Goal: Contribute content: Contribute content

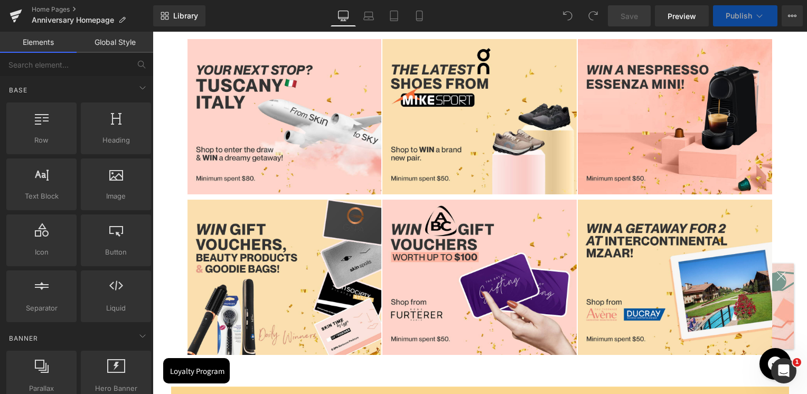
scroll to position [1584, 0]
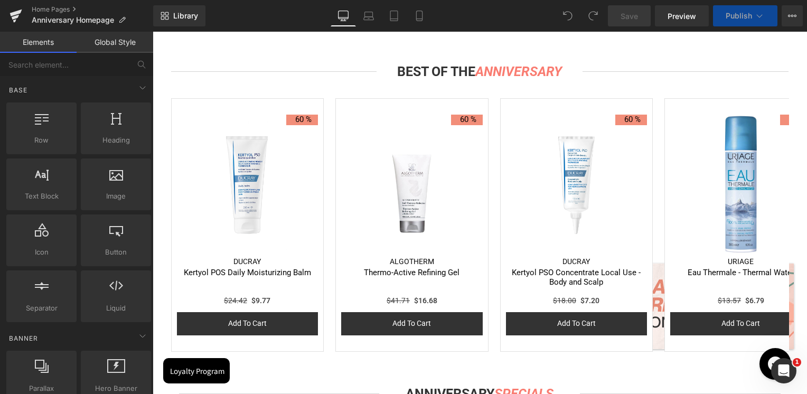
click at [465, 106] on span "Carousel" at bounding box center [480, 101] width 30 height 13
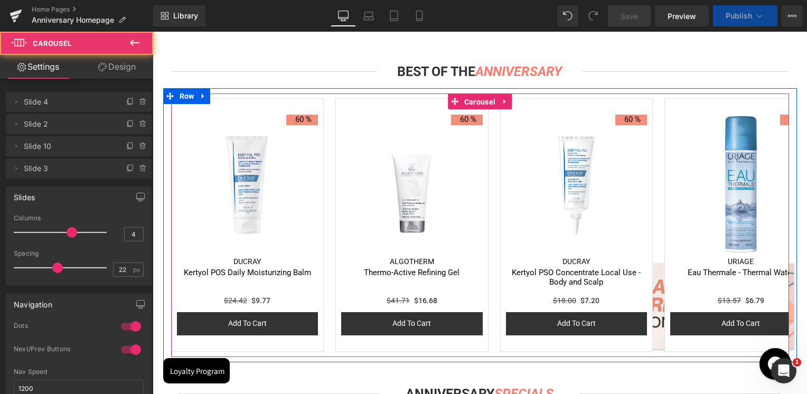
click at [261, 173] on img at bounding box center [248, 186] width 142 height 142
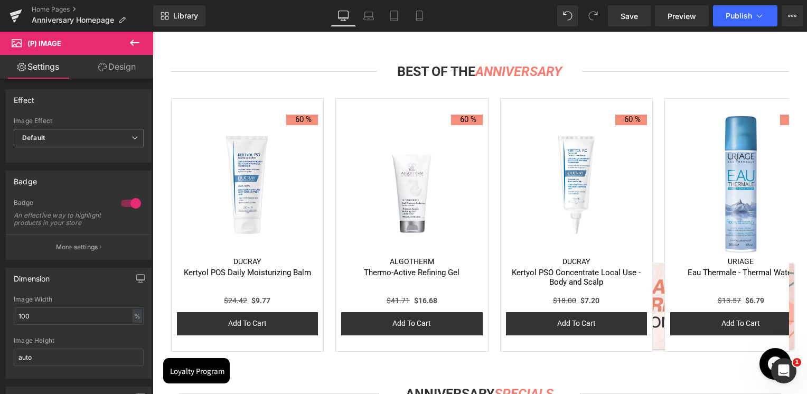
click at [244, 156] on img at bounding box center [248, 186] width 142 height 142
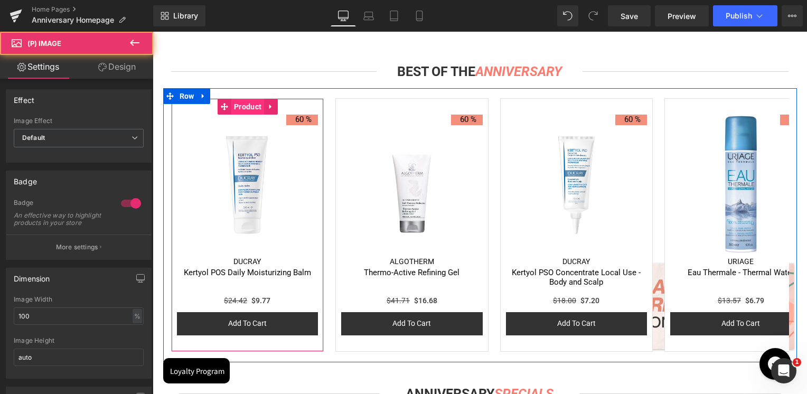
click at [249, 106] on span "Product" at bounding box center [247, 107] width 33 height 16
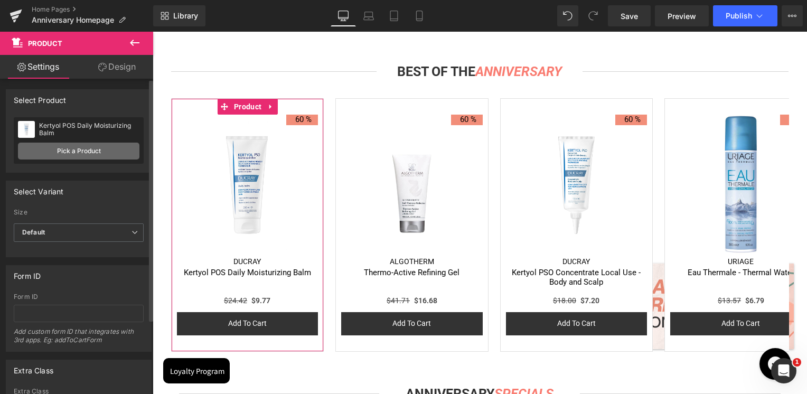
click at [86, 148] on link "Pick a Product" at bounding box center [78, 151] width 121 height 17
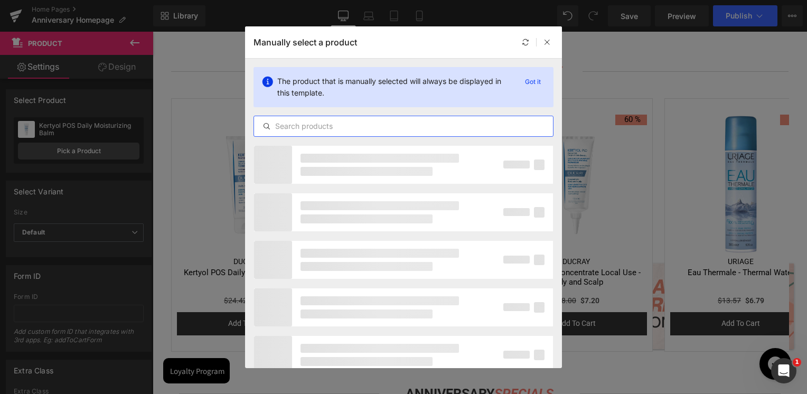
click at [302, 120] on input "text" at bounding box center [403, 126] width 299 height 13
paste input "[MEDICAL_DATA]-b3-serum-anti-wrinkle-concentrate-[PERSON_NAME]-posay"
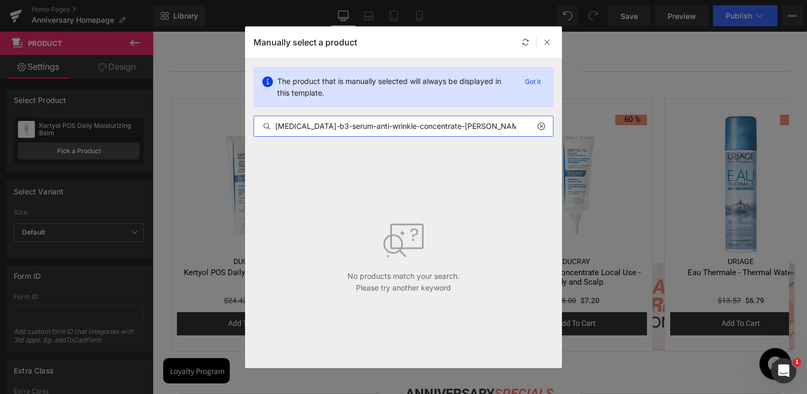
drag, startPoint x: 296, startPoint y: 128, endPoint x: 508, endPoint y: 128, distance: 211.8
click at [508, 128] on input "[MEDICAL_DATA]-b3-serum-anti-wrinkle-concentrate-[PERSON_NAME]-posay" at bounding box center [403, 126] width 299 height 13
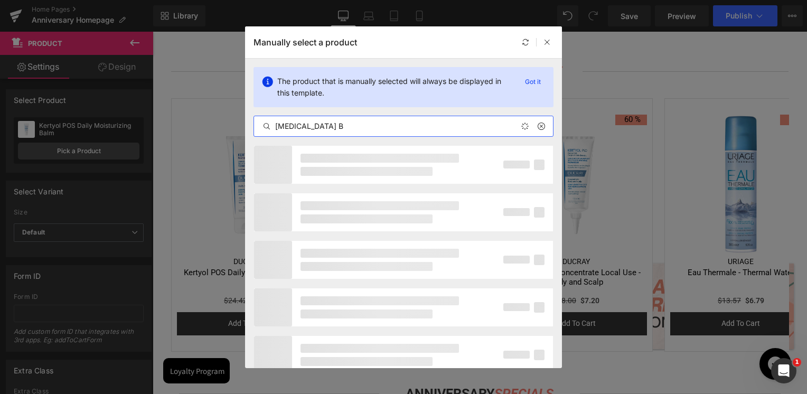
type input "[MEDICAL_DATA] B3"
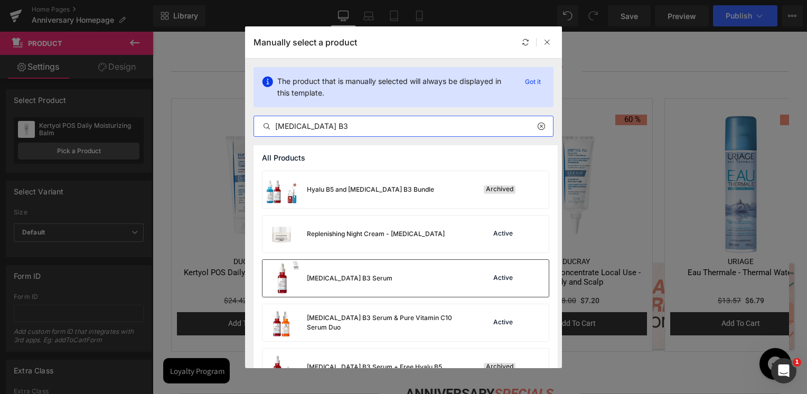
click at [327, 278] on div "[MEDICAL_DATA] B3 Serum" at bounding box center [350, 279] width 86 height 10
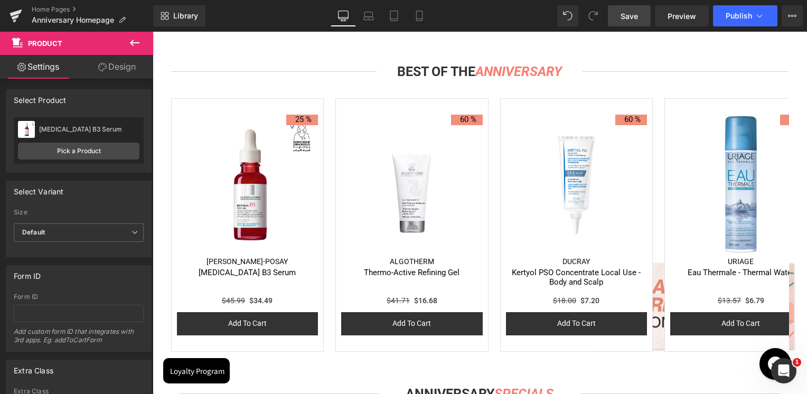
click at [632, 18] on span "Save" at bounding box center [629, 16] width 17 height 11
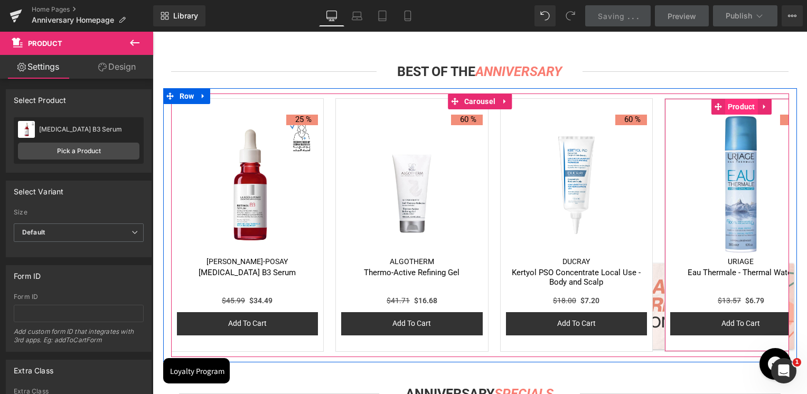
click at [734, 107] on span "Product" at bounding box center [741, 107] width 33 height 16
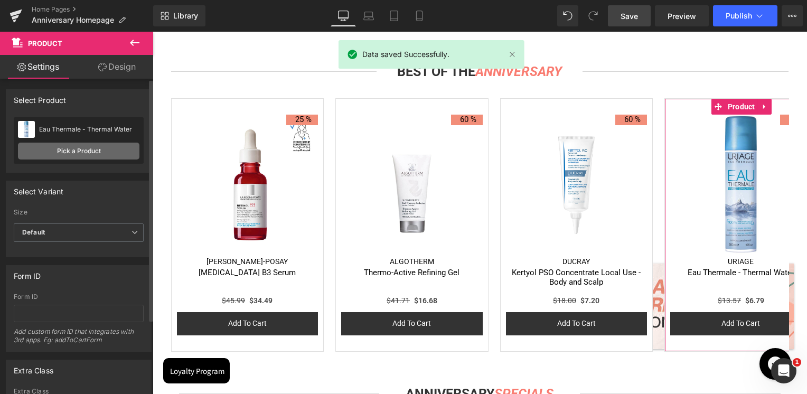
click at [63, 153] on link "Pick a Product" at bounding box center [78, 151] width 121 height 17
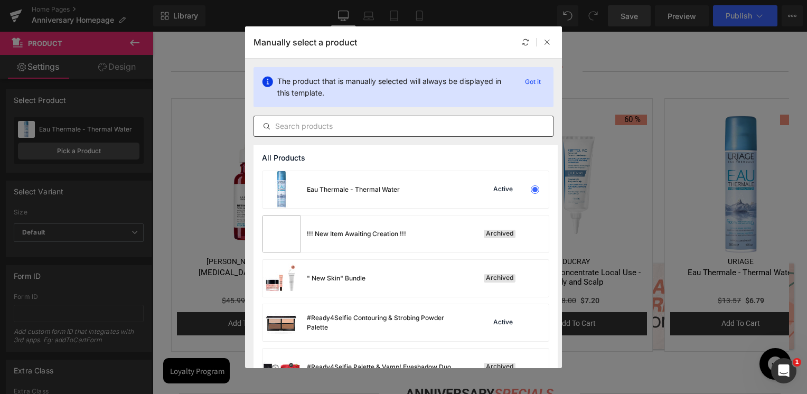
click at [440, 134] on div at bounding box center [403, 126] width 300 height 21
click at [440, 124] on input "text" at bounding box center [403, 126] width 299 height 13
paste input "Couvrance Fluid Foundation Corrector SPF20 - [MEDICAL_DATA]"
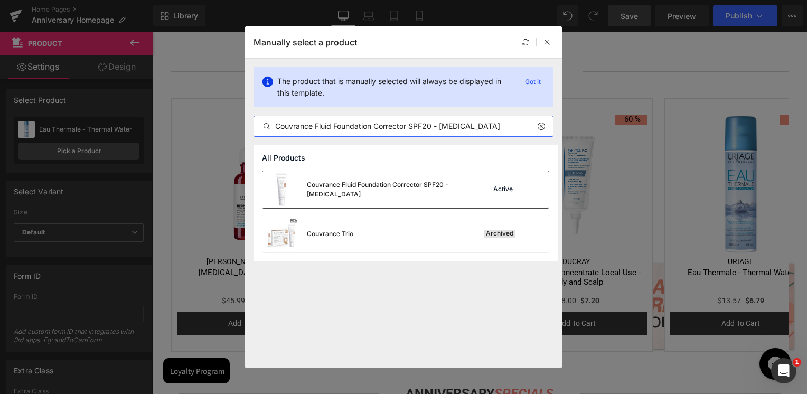
type input "Couvrance Fluid Foundation Corrector SPF20 - [MEDICAL_DATA]"
click at [380, 190] on div "Couvrance Fluid Foundation Corrector SPF20 - [MEDICAL_DATA]" at bounding box center [386, 189] width 158 height 19
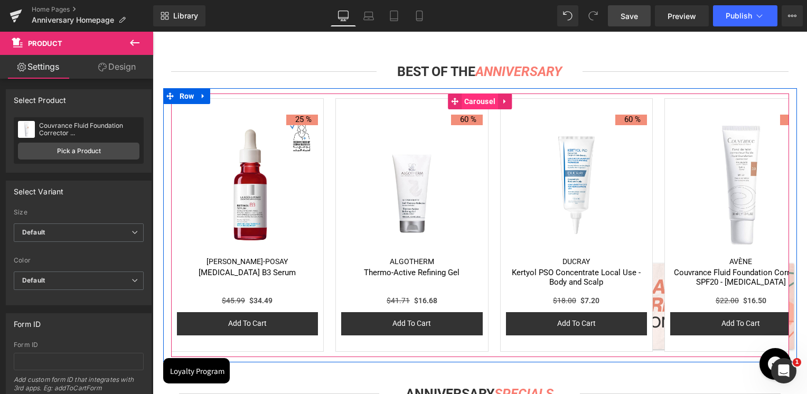
click at [473, 98] on span "Carousel" at bounding box center [480, 101] width 36 height 16
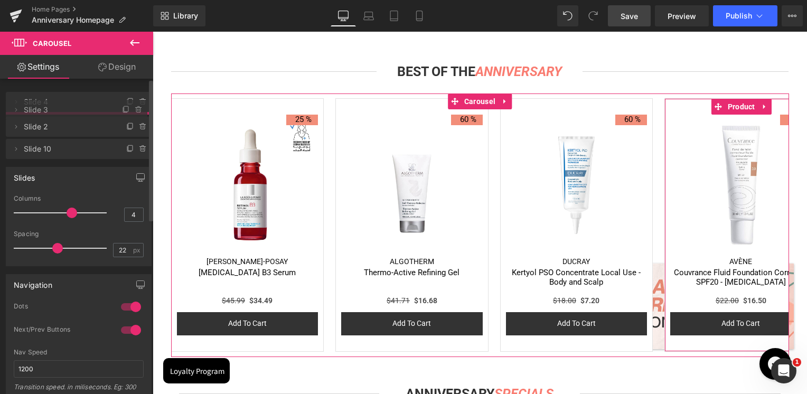
drag, startPoint x: 60, startPoint y: 170, endPoint x: 65, endPoint y: 111, distance: 58.9
click at [65, 111] on span "Slide 4" at bounding box center [68, 102] width 89 height 20
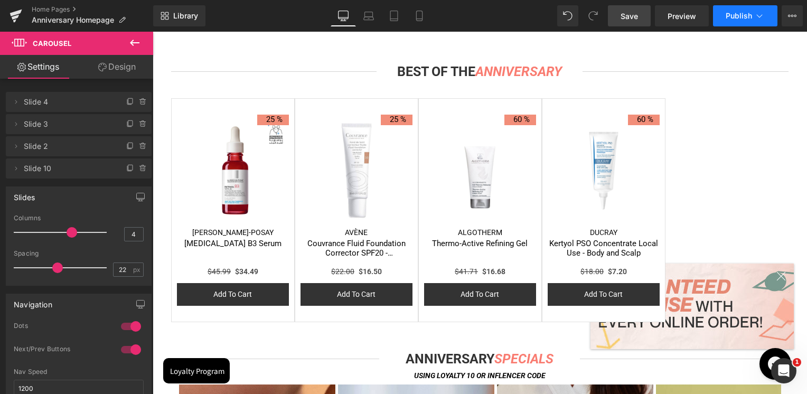
click at [739, 18] on span "Publish" at bounding box center [739, 16] width 26 height 8
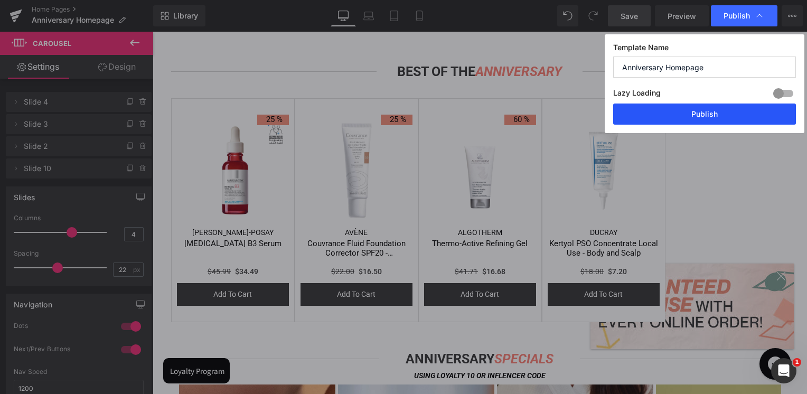
click at [720, 107] on button "Publish" at bounding box center [704, 114] width 183 height 21
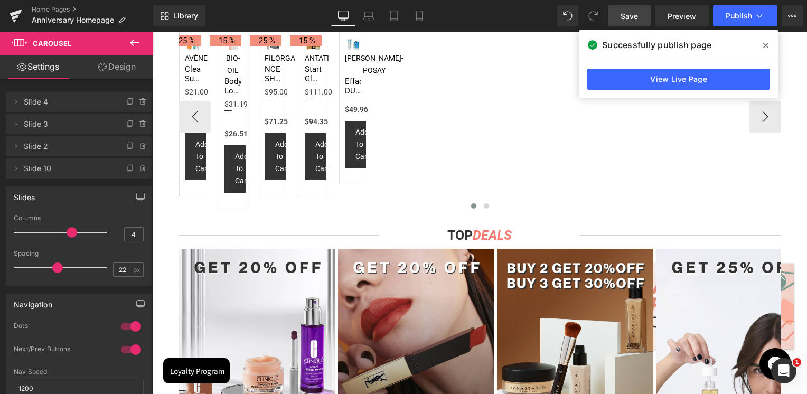
scroll to position [2218, 0]
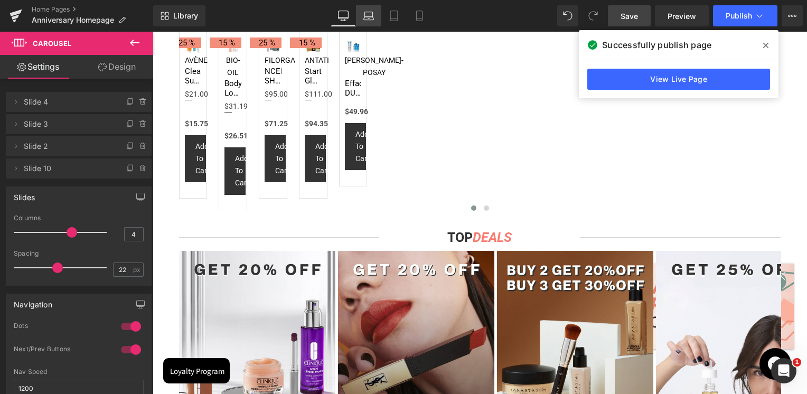
click at [374, 17] on icon at bounding box center [368, 16] width 11 height 11
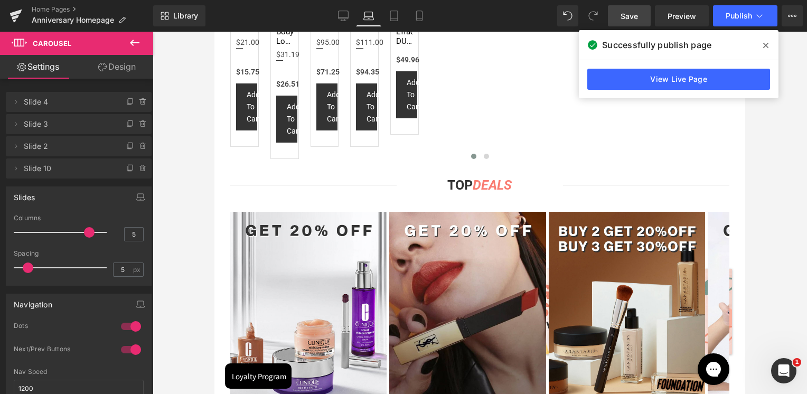
scroll to position [1474, 0]
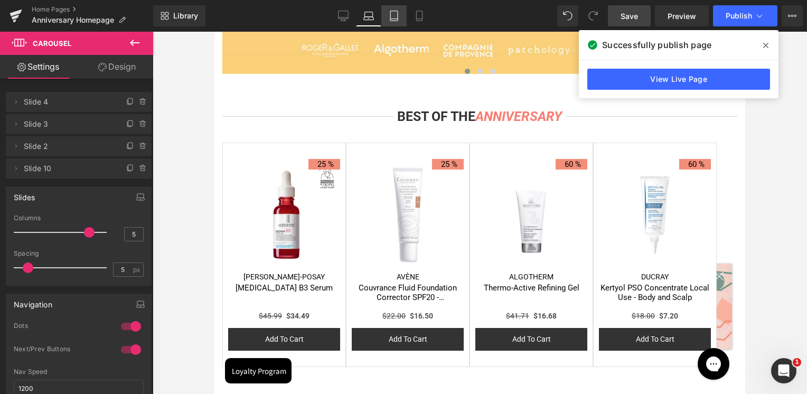
click at [405, 20] on link "Tablet" at bounding box center [393, 15] width 25 height 21
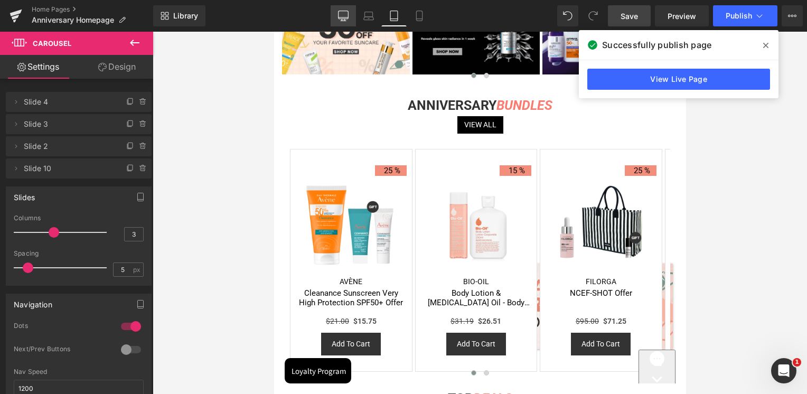
click at [337, 24] on link "Desktop" at bounding box center [343, 15] width 25 height 21
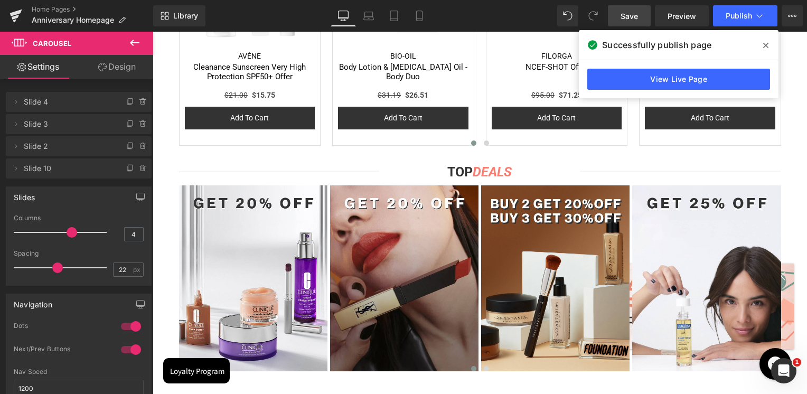
scroll to position [2330, 0]
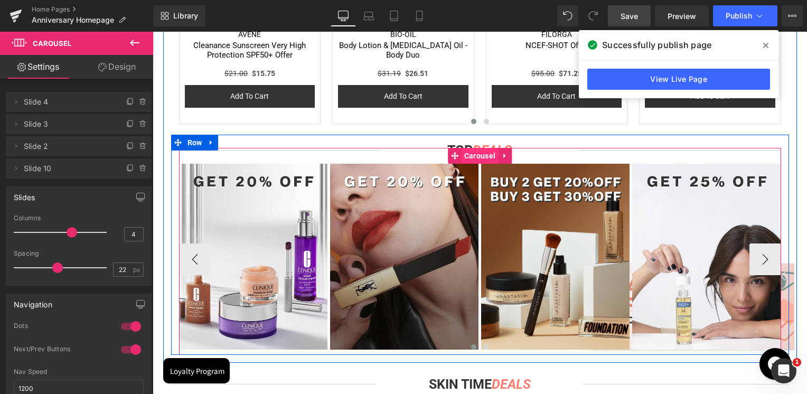
click at [480, 157] on span "Carousel" at bounding box center [480, 156] width 36 height 16
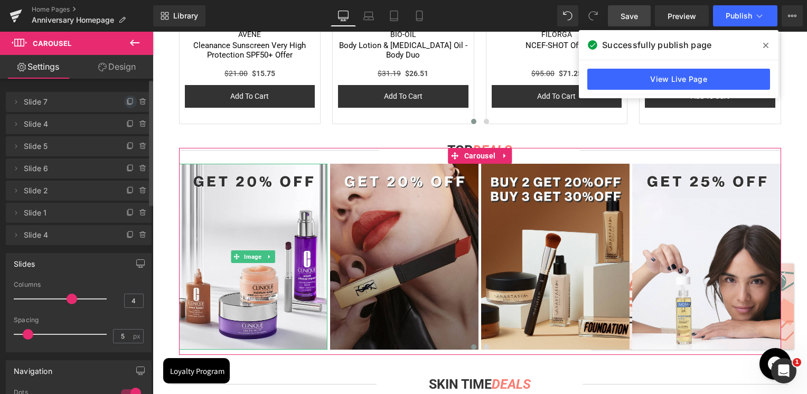
click at [126, 102] on icon at bounding box center [130, 102] width 8 height 8
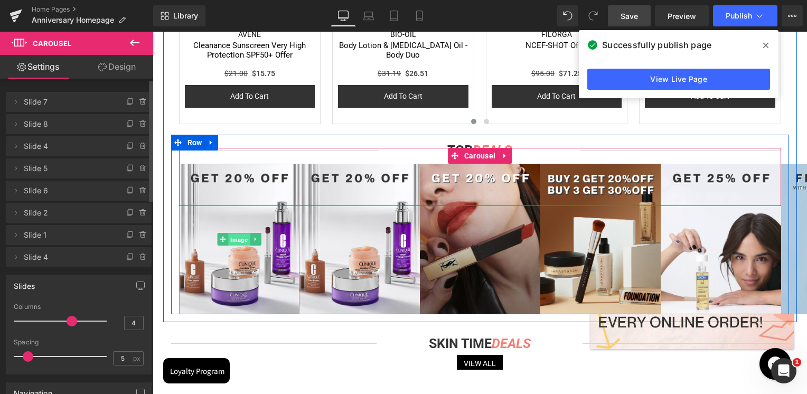
click at [228, 242] on span "Image" at bounding box center [239, 239] width 22 height 13
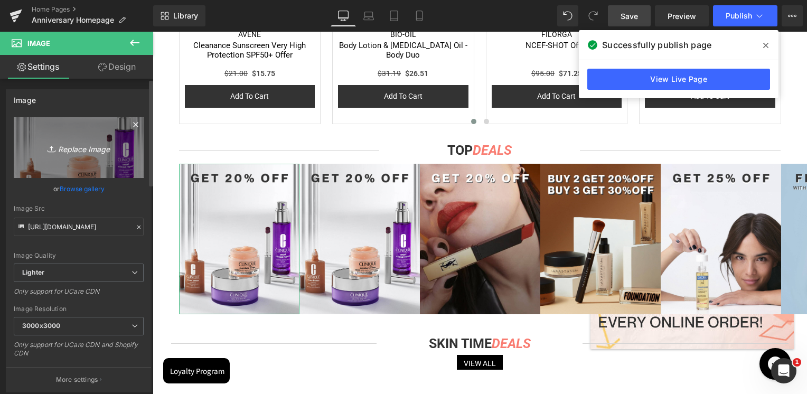
click at [66, 151] on icon "Replace Image" at bounding box center [78, 147] width 84 height 13
type input "C:\fakepath\LRP.jpg"
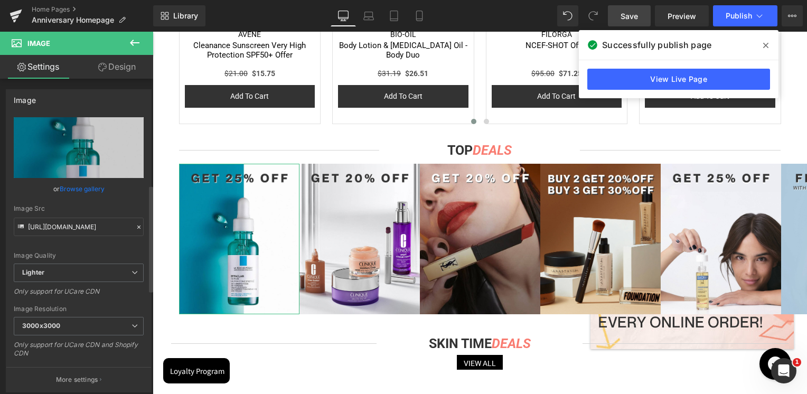
scroll to position [317, 0]
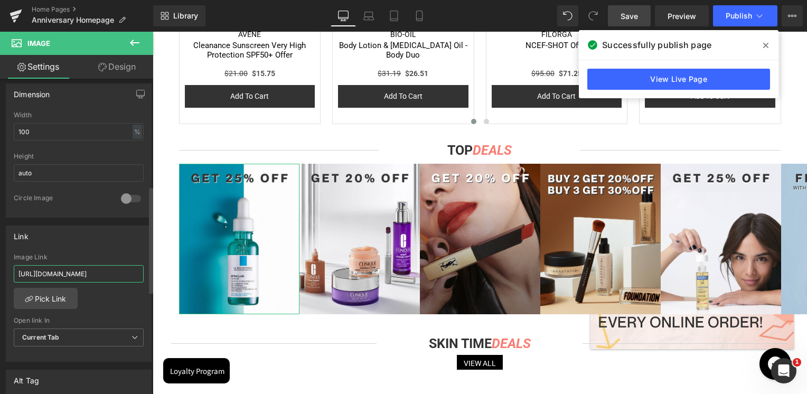
click at [93, 275] on input "[URL][DOMAIN_NAME]" at bounding box center [79, 273] width 130 height 17
paste input "1&tab=products&sort_by=discount&sort_order=desc&rb_vendor=La%20Roche-Posay"
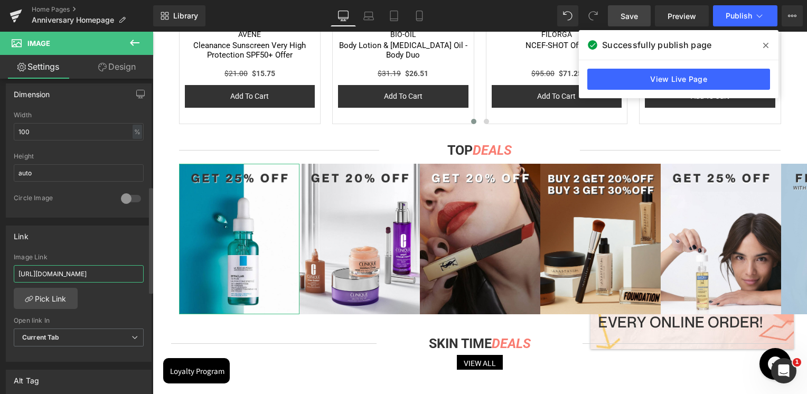
scroll to position [0, 300]
type input "[URL][DOMAIN_NAME]"
click at [99, 251] on div "Link [URL][DOMAIN_NAME] Image Link [URL][DOMAIN_NAME] Pick Link Current Tab New…" at bounding box center [79, 293] width 146 height 137
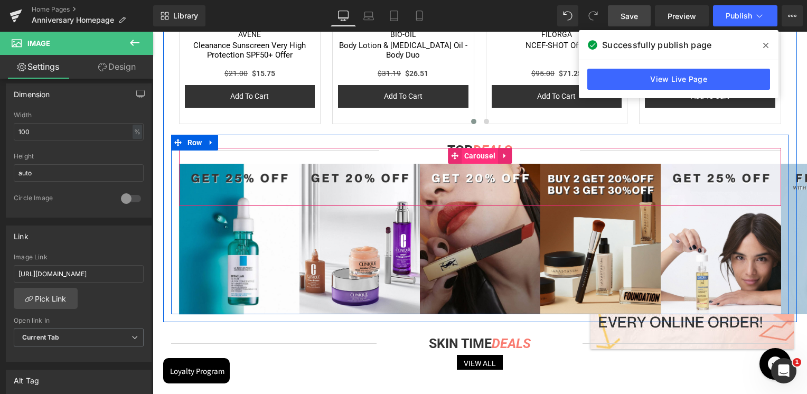
click at [475, 157] on span "Carousel" at bounding box center [480, 156] width 36 height 16
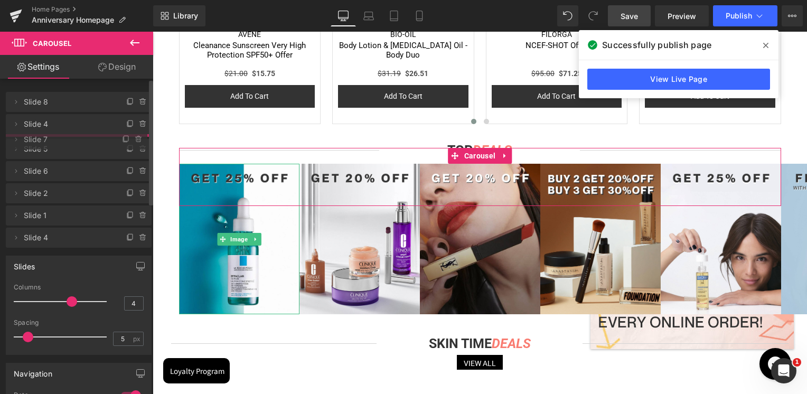
drag, startPoint x: 77, startPoint y: 102, endPoint x: 67, endPoint y: 140, distance: 38.7
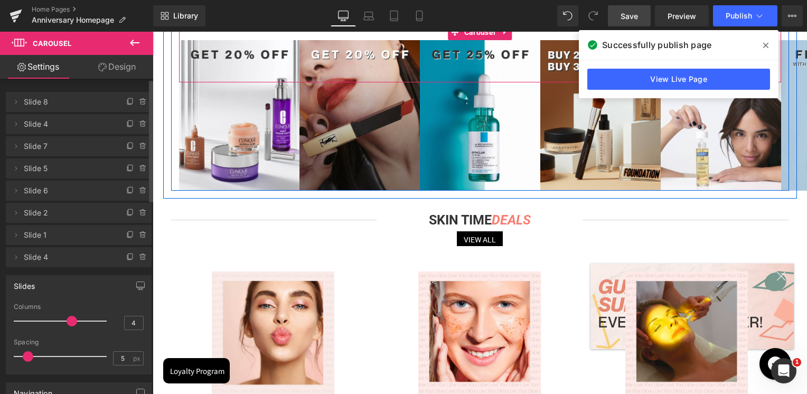
scroll to position [2436, 0]
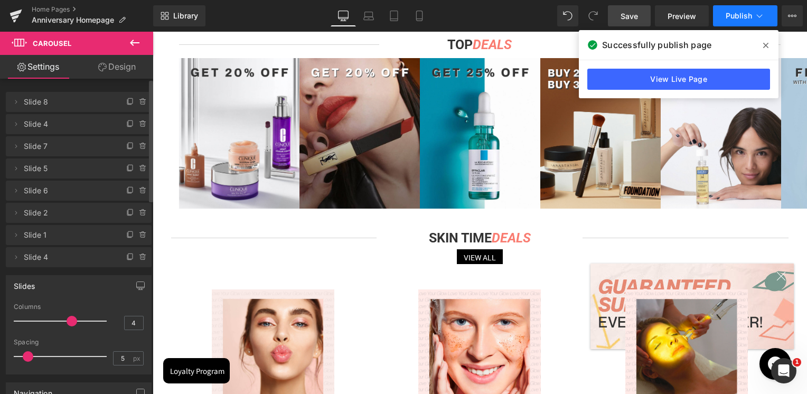
click at [750, 15] on span "Publish" at bounding box center [739, 16] width 26 height 8
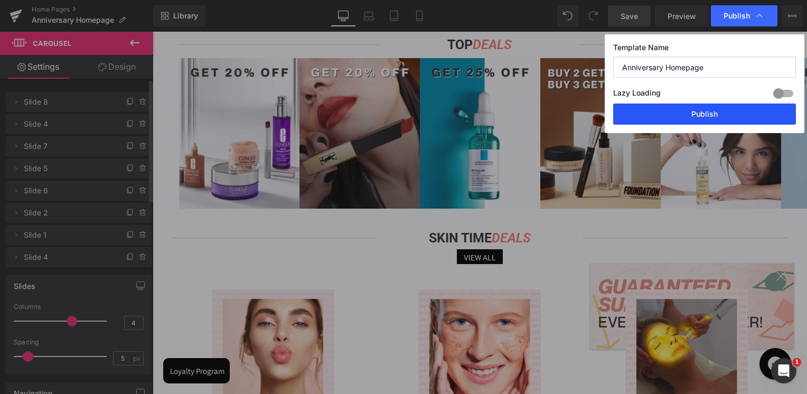
click at [715, 107] on button "Publish" at bounding box center [704, 114] width 183 height 21
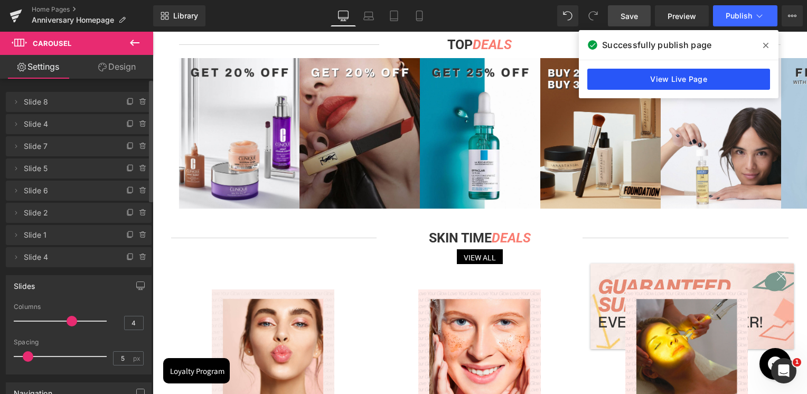
click at [672, 79] on link "View Live Page" at bounding box center [678, 79] width 183 height 21
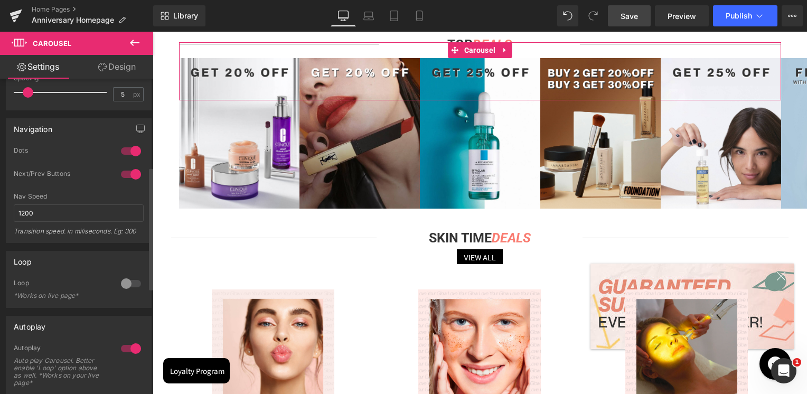
scroll to position [158, 0]
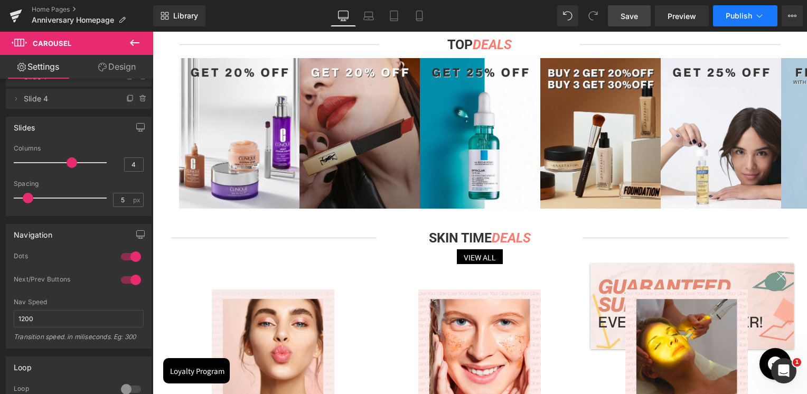
click at [718, 14] on button "Publish" at bounding box center [745, 15] width 64 height 21
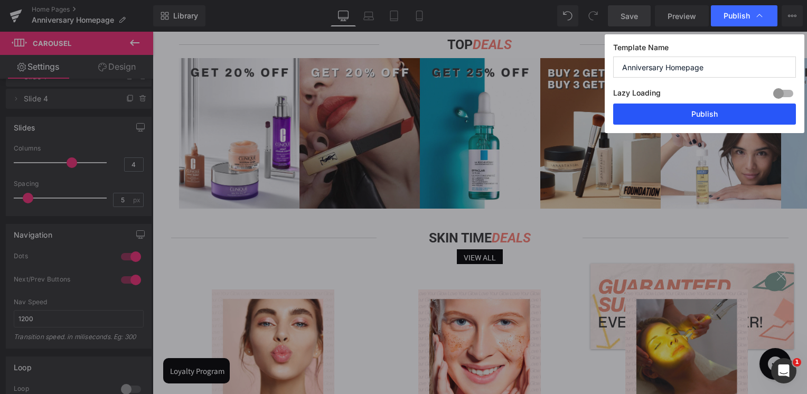
click at [701, 114] on button "Publish" at bounding box center [704, 114] width 183 height 21
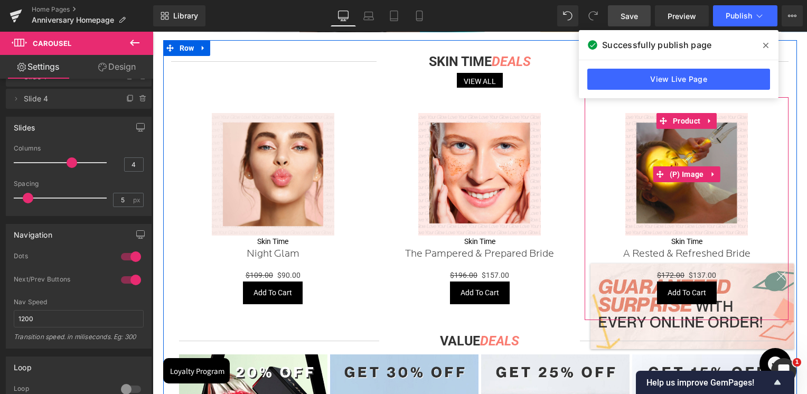
scroll to position [2594, 0]
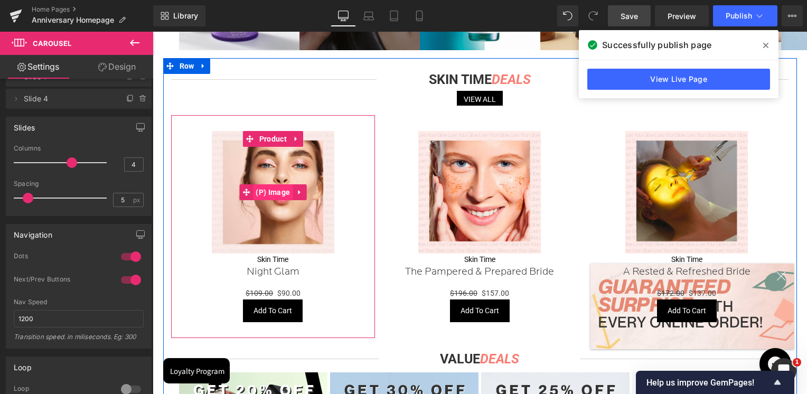
click at [272, 190] on span "(P) Image" at bounding box center [273, 192] width 40 height 16
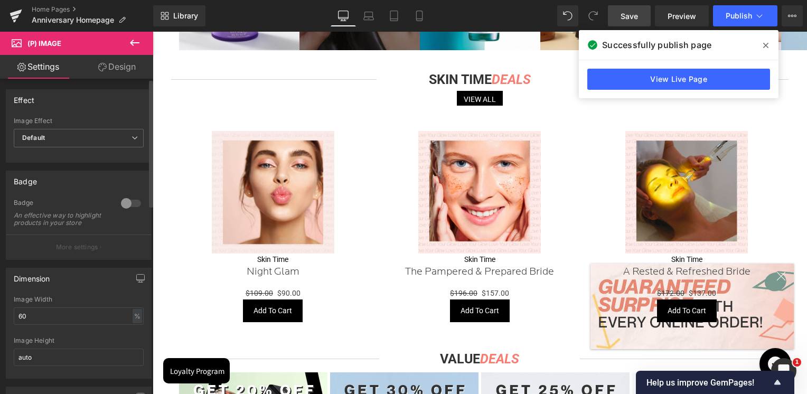
click at [125, 200] on div at bounding box center [130, 203] width 25 height 17
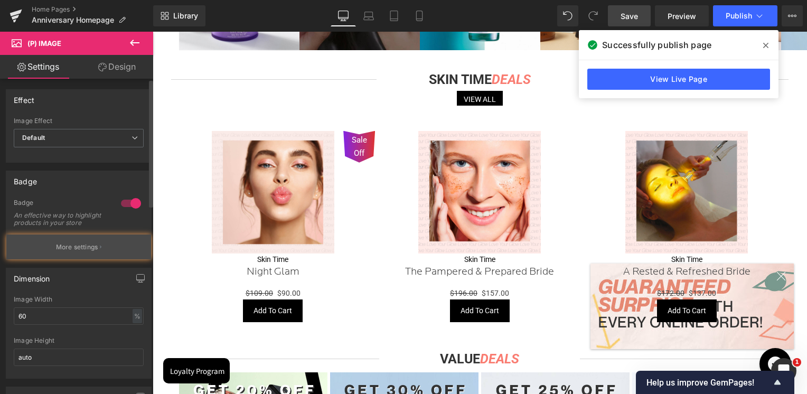
click at [81, 248] on button "More settings" at bounding box center [78, 246] width 145 height 25
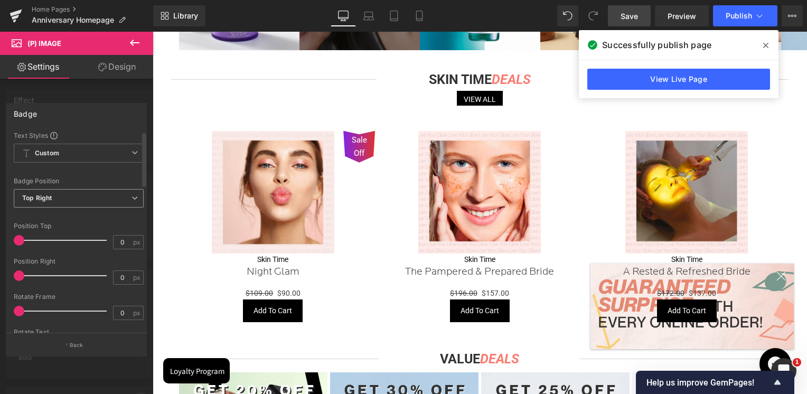
scroll to position [158, 0]
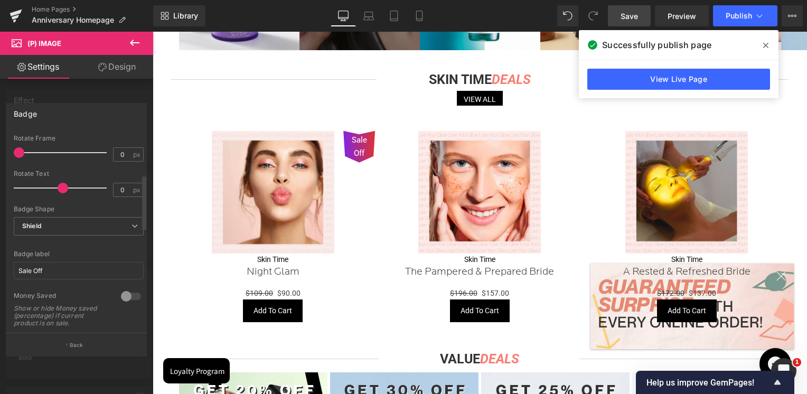
click at [123, 296] on div at bounding box center [130, 296] width 25 height 17
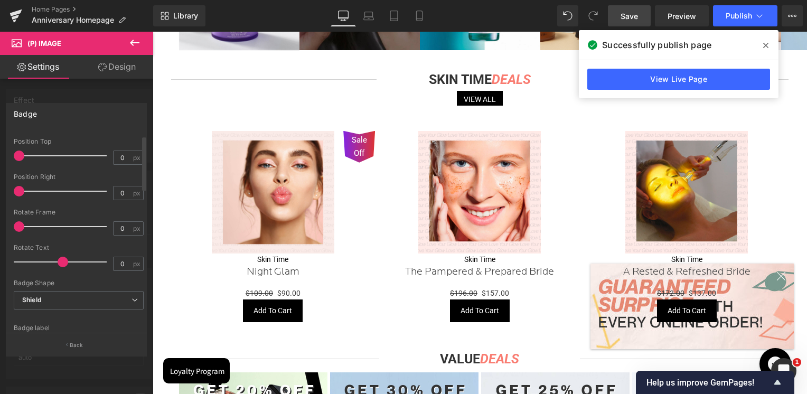
scroll to position [0, 0]
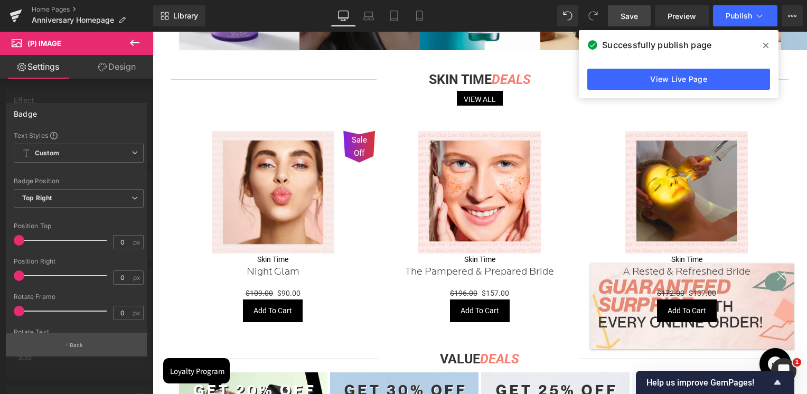
click at [73, 344] on p "Back" at bounding box center [77, 345] width 14 height 8
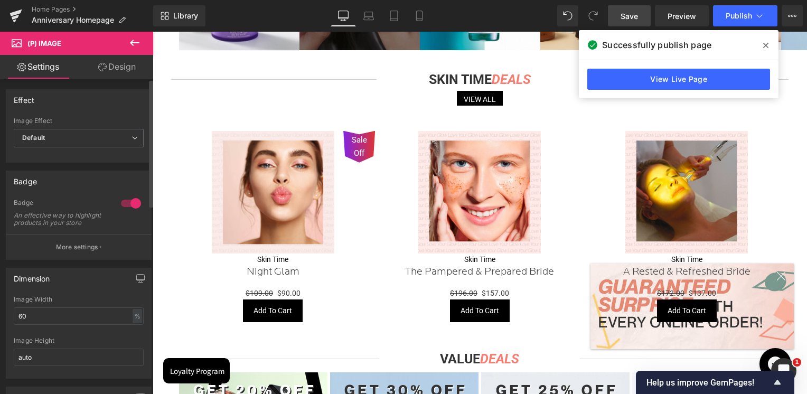
click at [133, 206] on div at bounding box center [130, 203] width 25 height 17
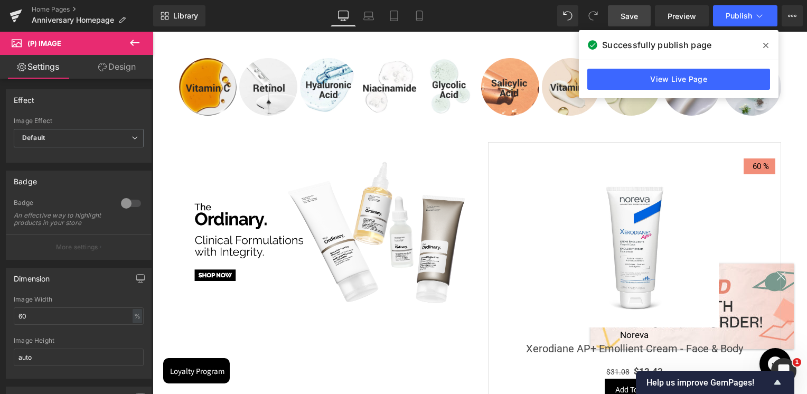
scroll to position [3650, 0]
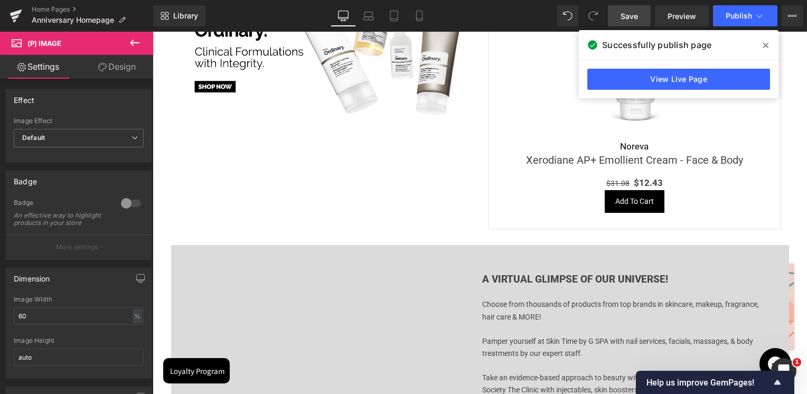
click at [768, 43] on span at bounding box center [765, 45] width 17 height 17
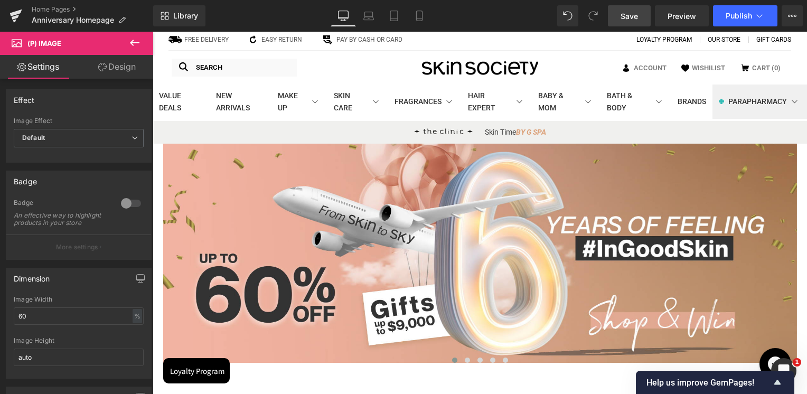
scroll to position [0, 0]
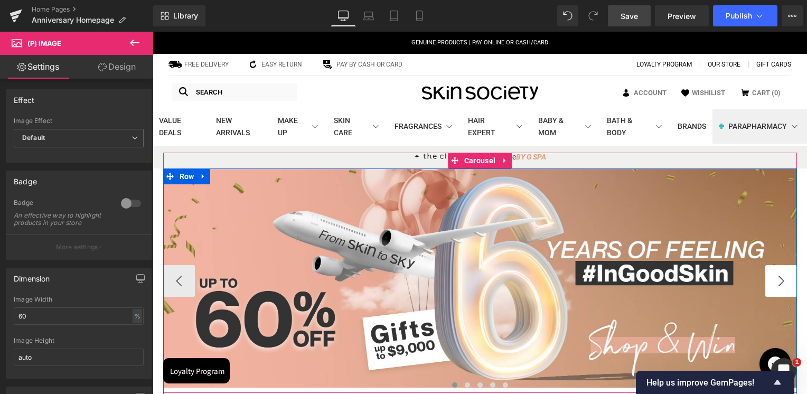
click at [775, 278] on button "›" at bounding box center [781, 281] width 32 height 32
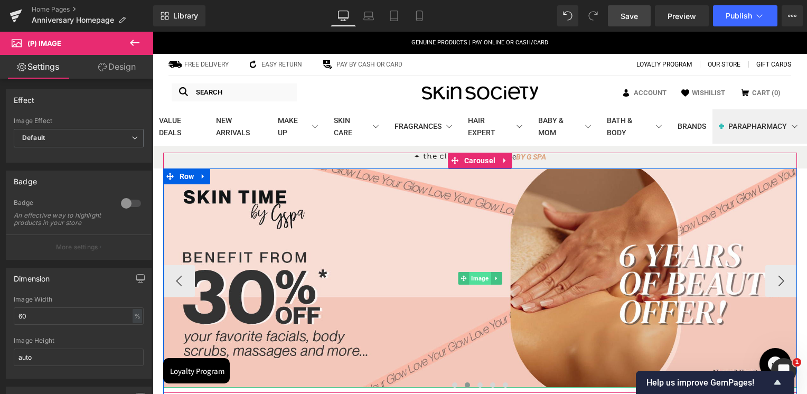
click at [480, 278] on span "Image" at bounding box center [480, 278] width 22 height 13
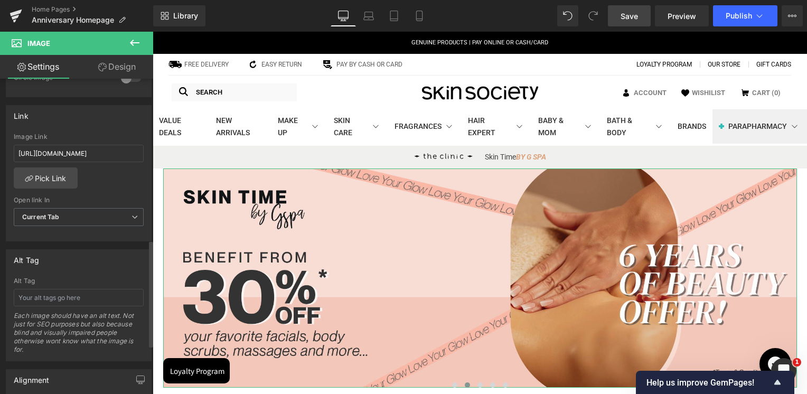
scroll to position [475, 0]
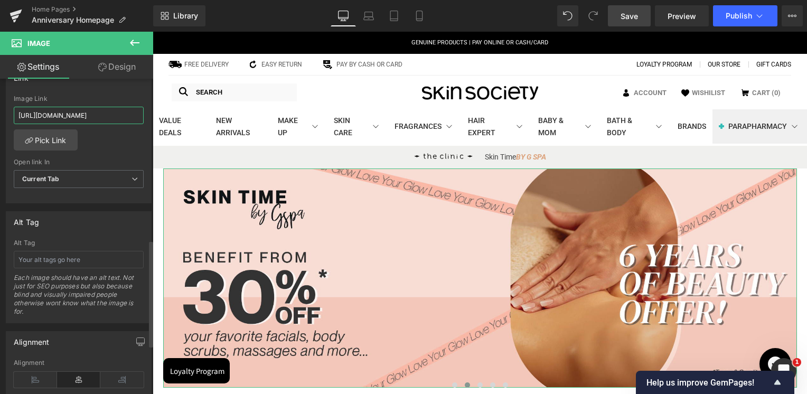
click at [94, 118] on input "[URL][DOMAIN_NAME]" at bounding box center [79, 115] width 130 height 17
click at [107, 90] on div "Link [URL][DOMAIN_NAME] Image Link [URL][DOMAIN_NAME] Pick Link Current Tab New…" at bounding box center [79, 135] width 146 height 137
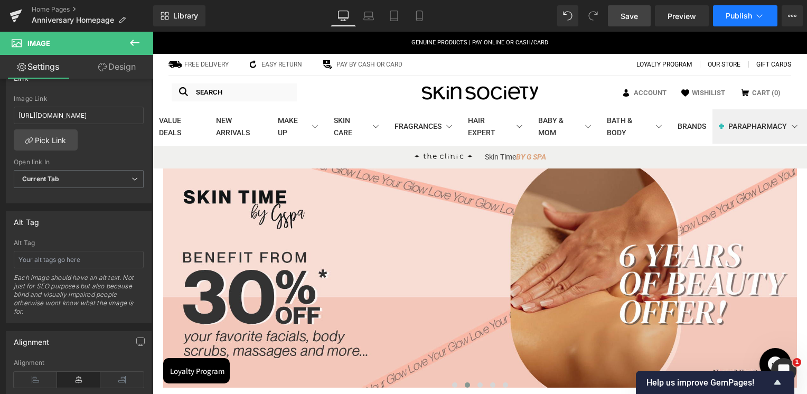
click at [741, 20] on button "Publish" at bounding box center [745, 15] width 64 height 21
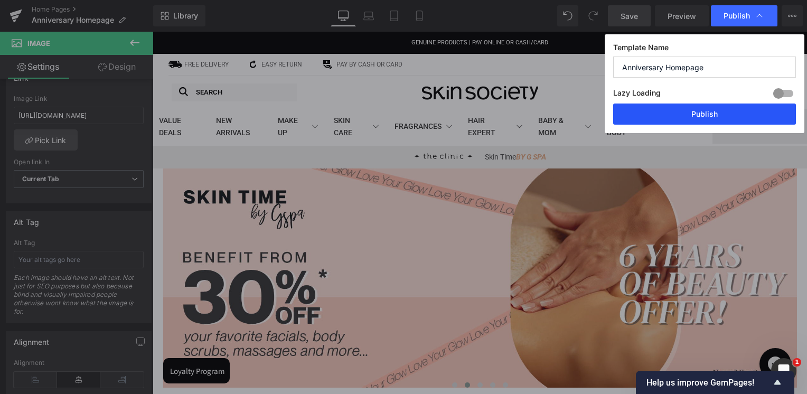
click at [651, 115] on button "Publish" at bounding box center [704, 114] width 183 height 21
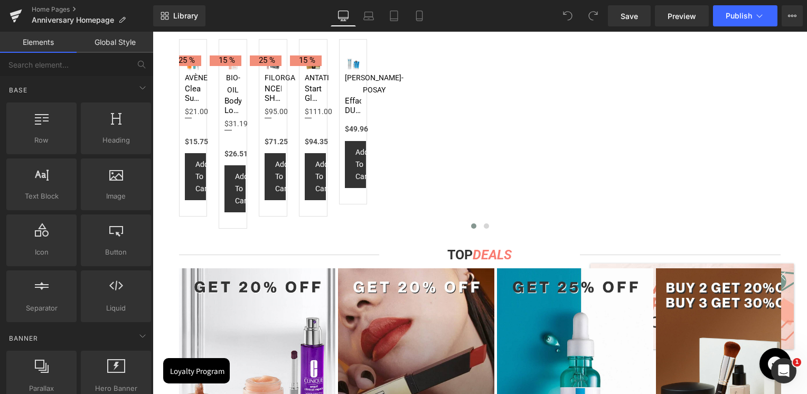
scroll to position [2112, 0]
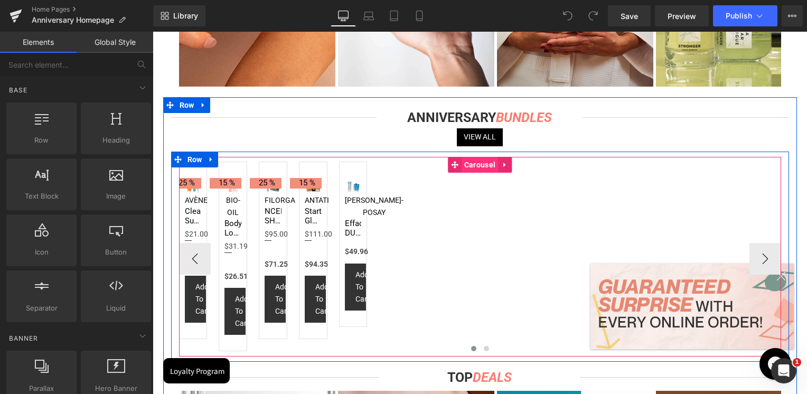
click at [476, 158] on span "Carousel" at bounding box center [480, 165] width 36 height 16
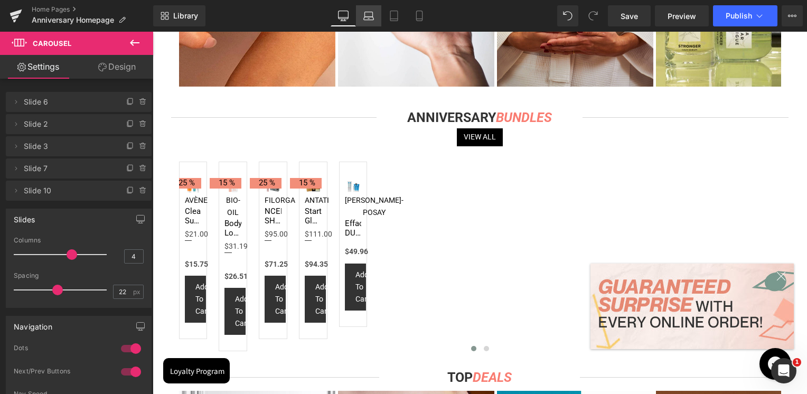
click at [371, 15] on icon at bounding box center [368, 16] width 11 height 11
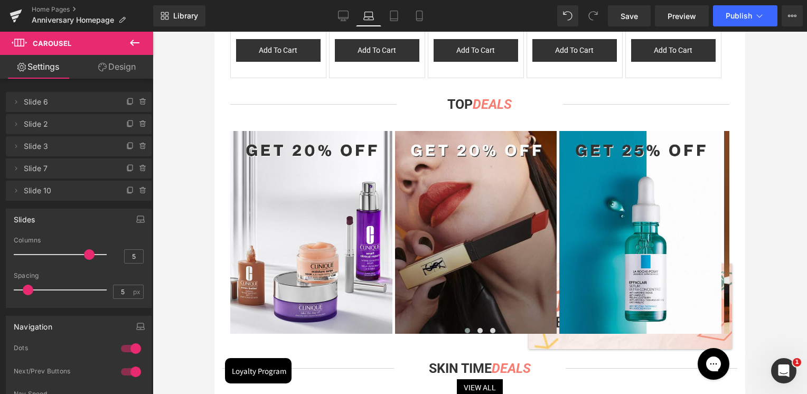
scroll to position [1785, 0]
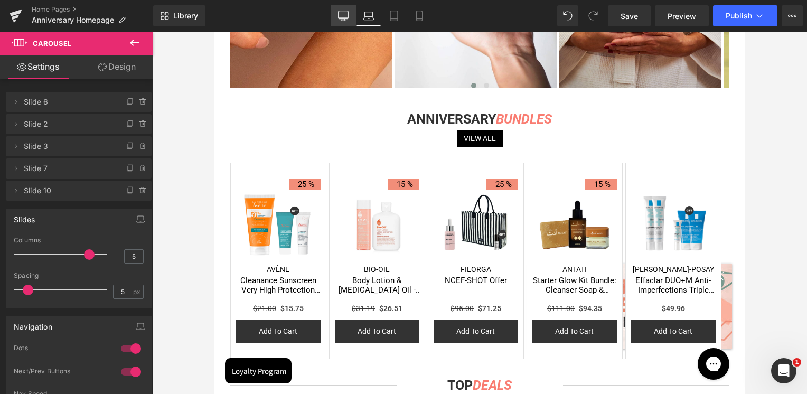
click at [351, 18] on link "Desktop" at bounding box center [343, 15] width 25 height 21
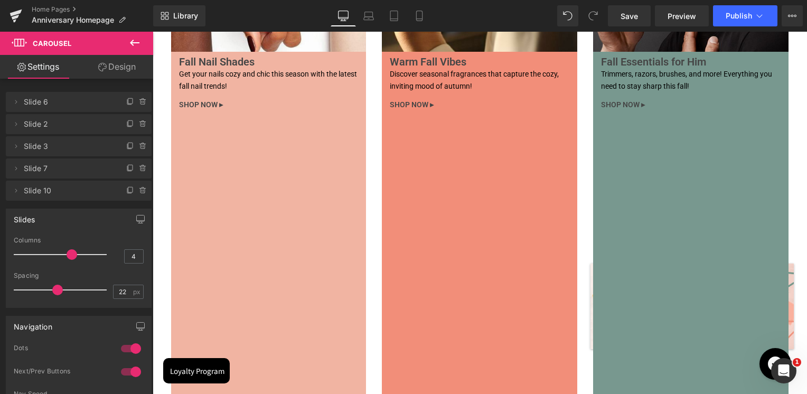
scroll to position [3411, 0]
click at [415, 13] on icon at bounding box center [419, 16] width 11 height 11
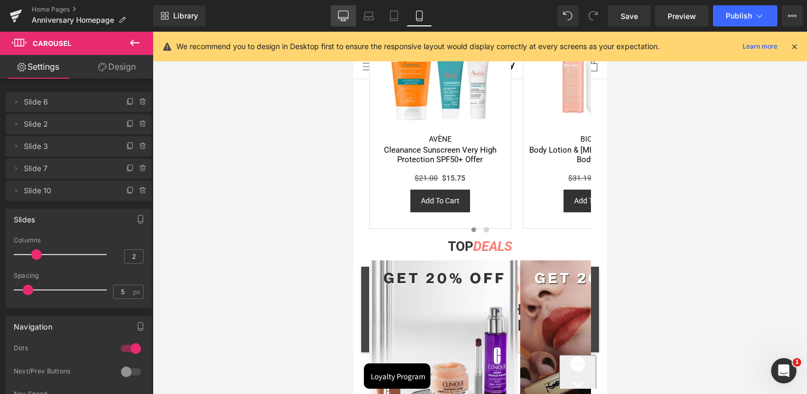
scroll to position [3169, 0]
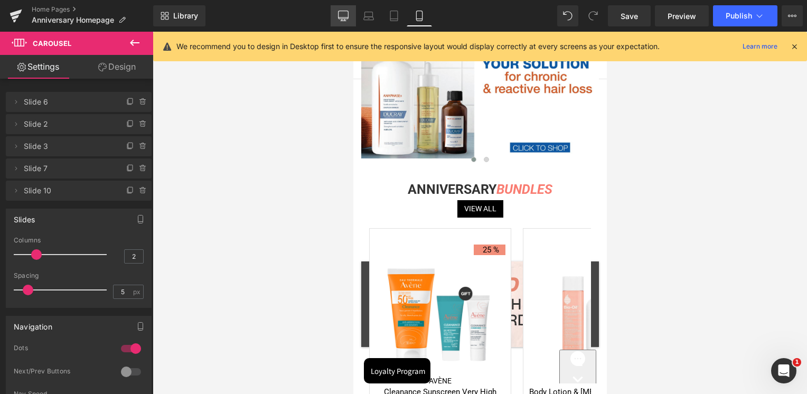
click at [340, 20] on icon at bounding box center [343, 16] width 11 height 11
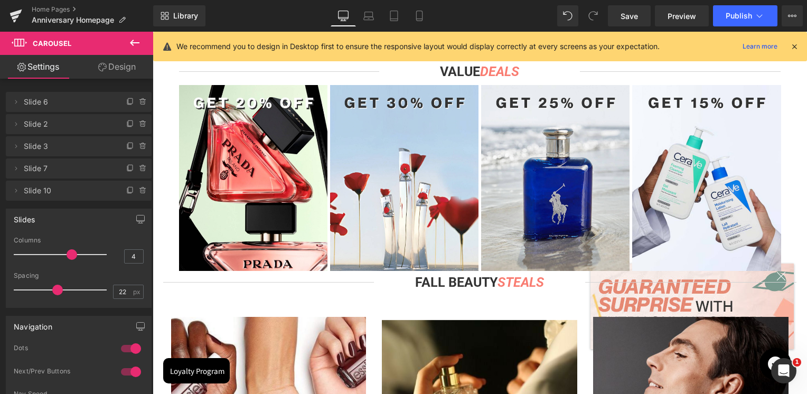
scroll to position [2786, 0]
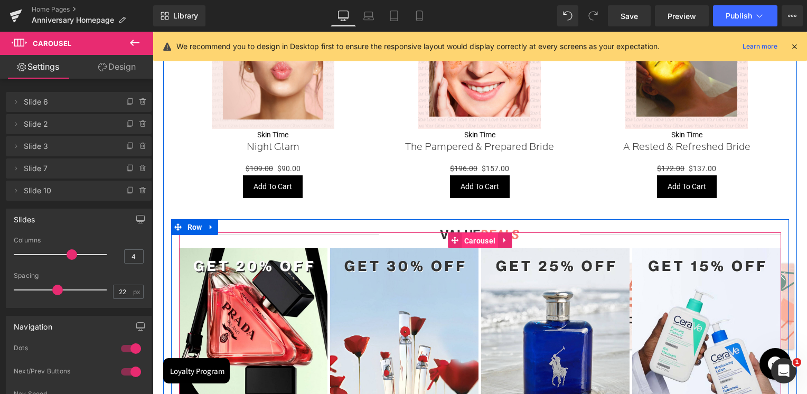
click at [468, 239] on span "Carousel" at bounding box center [480, 241] width 36 height 16
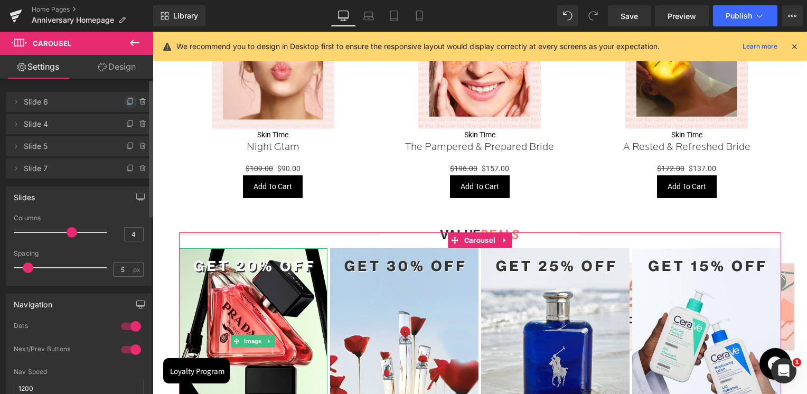
click at [126, 101] on icon at bounding box center [130, 102] width 8 height 8
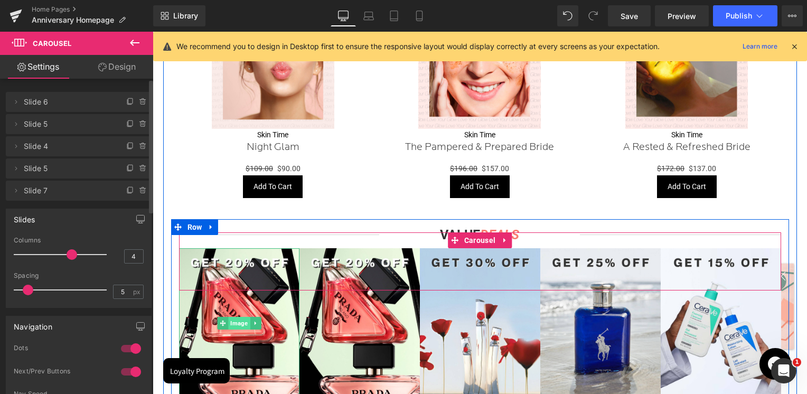
click at [239, 321] on span "Image" at bounding box center [239, 323] width 22 height 13
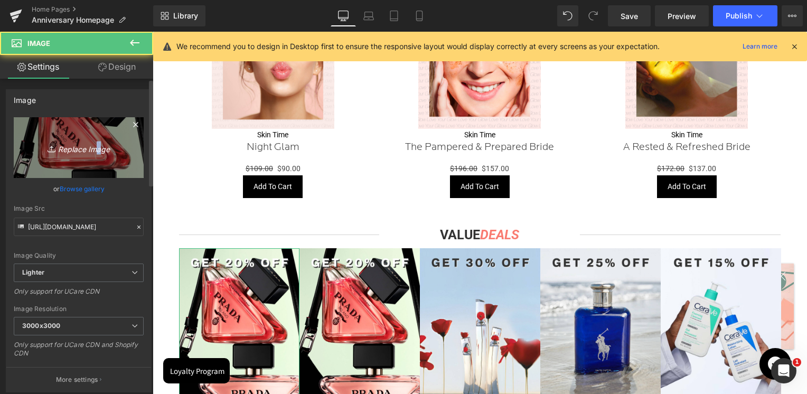
click at [92, 149] on icon "Replace Image" at bounding box center [78, 147] width 84 height 13
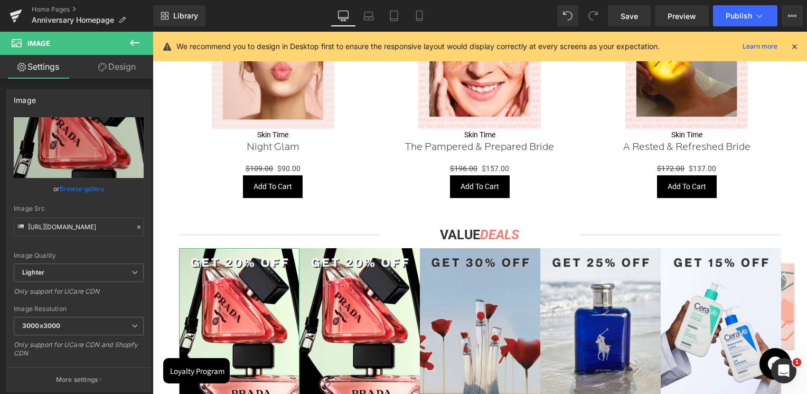
type input "C:\fakepath\Artboard 11.jpg"
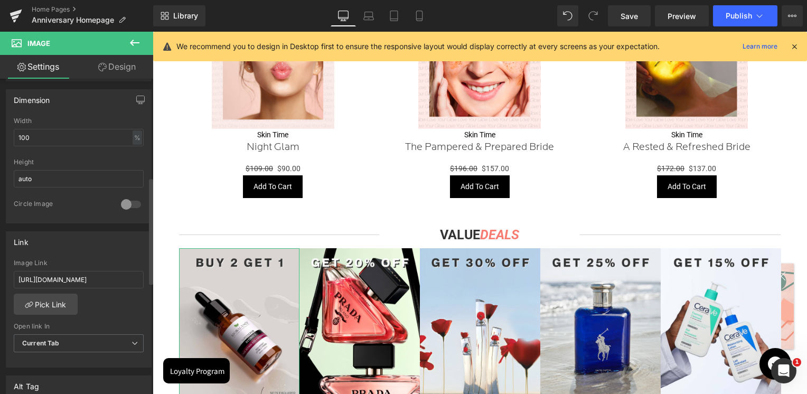
scroll to position [317, 0]
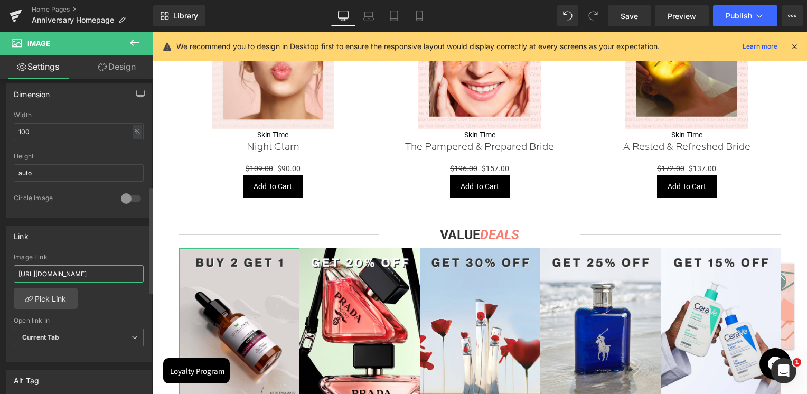
click at [68, 273] on input "https://skinsociety.me/collections/value-deals?tab=products&sort_by=discount&so…" at bounding box center [79, 273] width 130 height 17
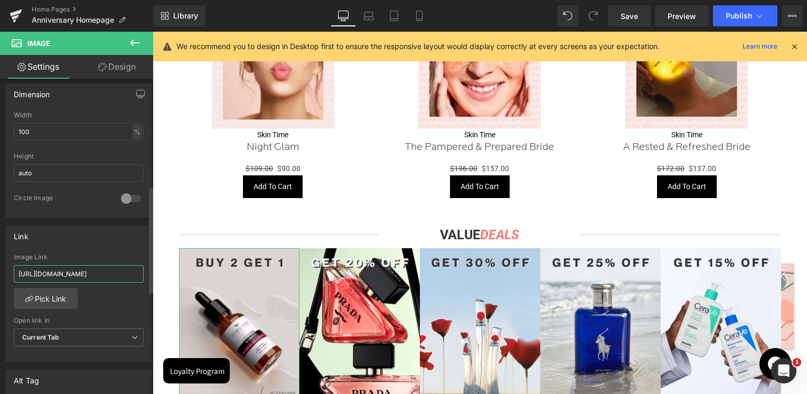
paste input "bio-balance"
type input "https://skinsociety.me/collections/bio-balance"
click at [80, 250] on div "Link https://skinsociety.me/collections/value-deals?tab=products&sort_by=discou…" at bounding box center [79, 293] width 146 height 137
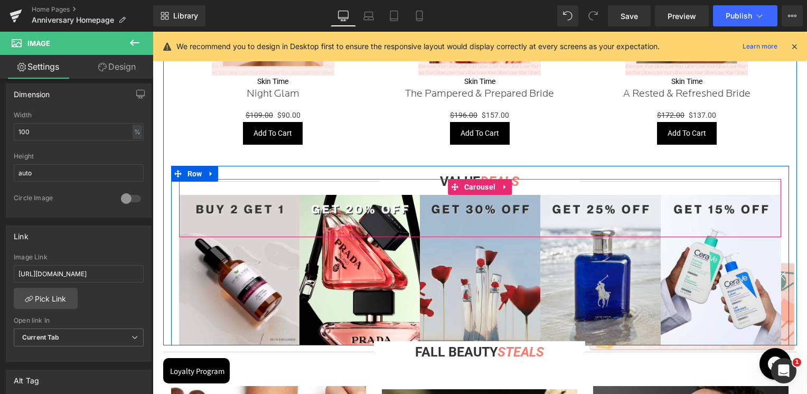
scroll to position [2892, 0]
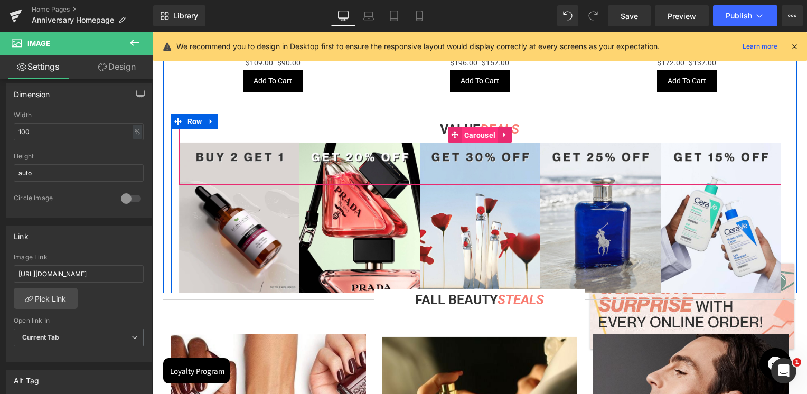
click at [483, 132] on span "Carousel" at bounding box center [480, 135] width 36 height 16
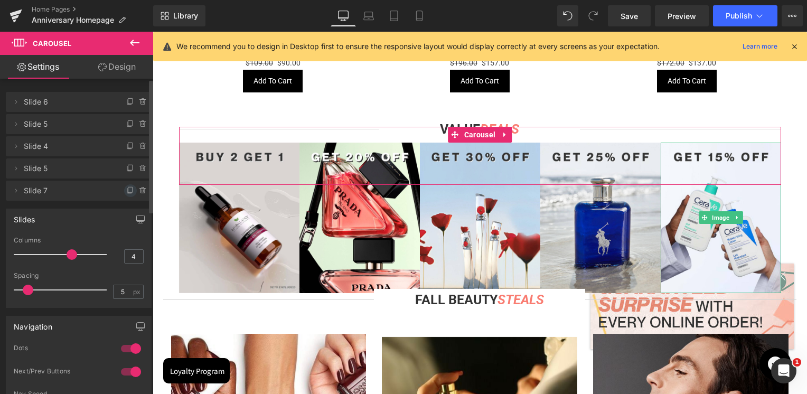
click at [124, 191] on span at bounding box center [130, 190] width 13 height 13
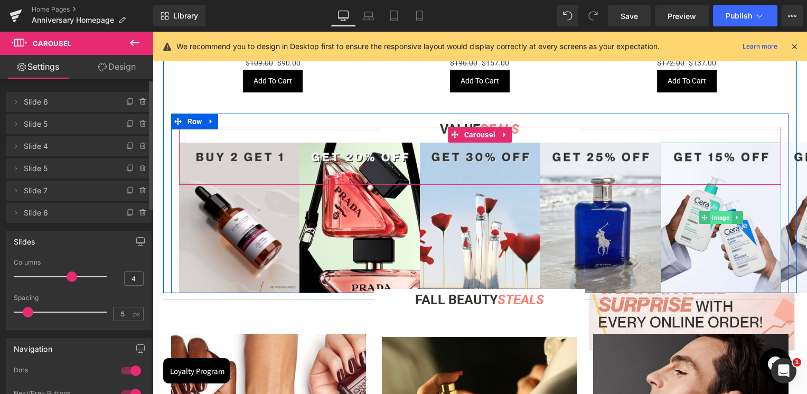
click at [711, 221] on span "Image" at bounding box center [721, 217] width 22 height 13
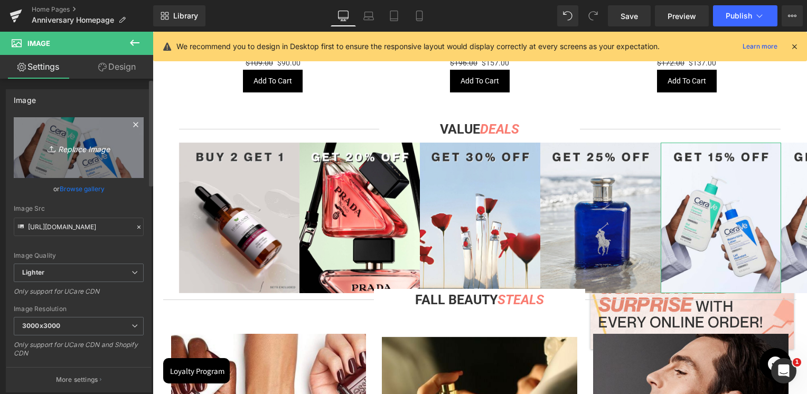
click at [63, 135] on link "Replace Image" at bounding box center [79, 147] width 130 height 61
type input "C:\fakepath\Artboard 5.jpg"
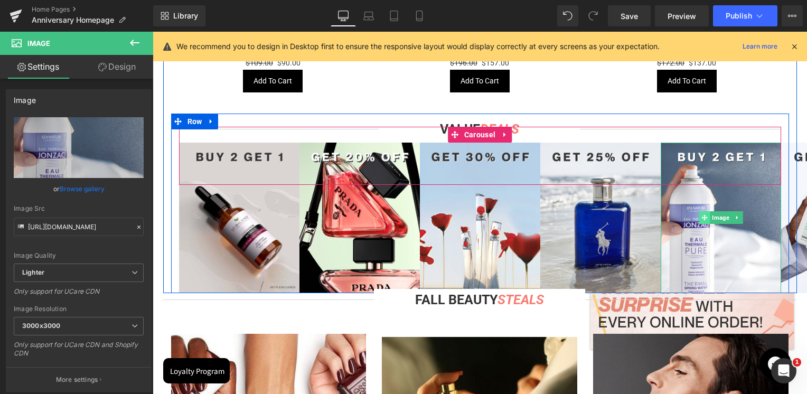
click at [700, 221] on span at bounding box center [704, 217] width 11 height 13
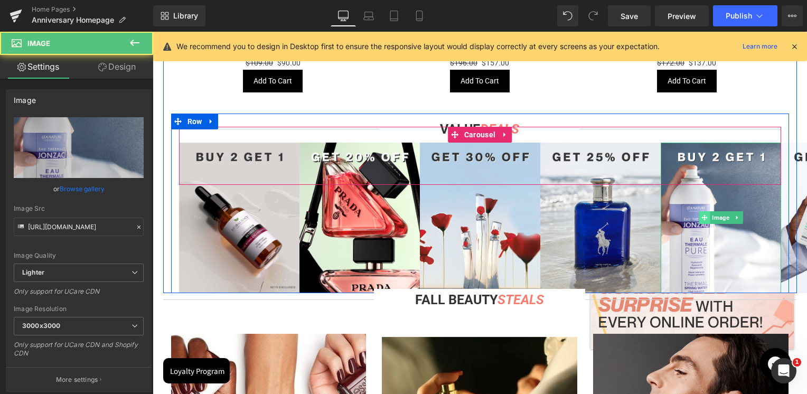
click at [701, 222] on span at bounding box center [704, 217] width 11 height 13
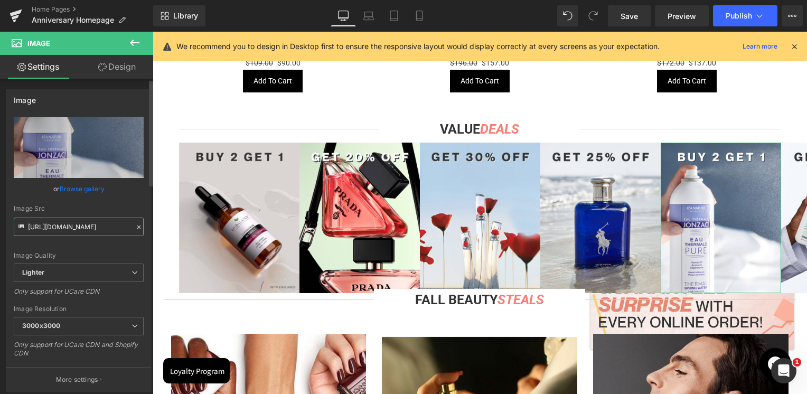
click at [72, 234] on input "https://ucarecdn.com/7a30a771-9c14-4cd1-b2f9-a03a5514f464/-/format/auto/-/previ…" at bounding box center [79, 227] width 130 height 18
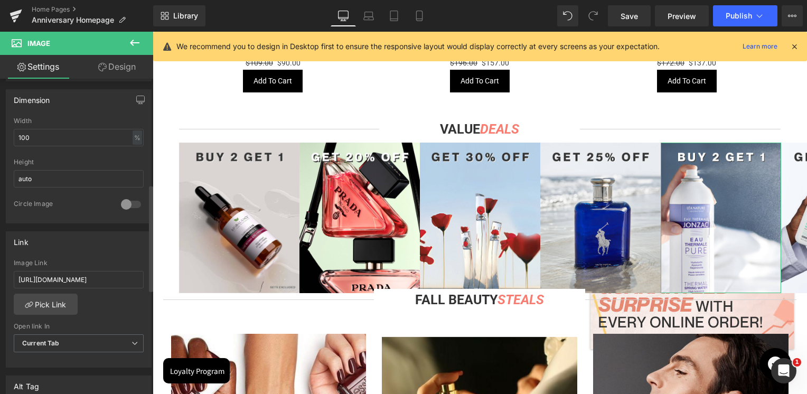
scroll to position [317, 0]
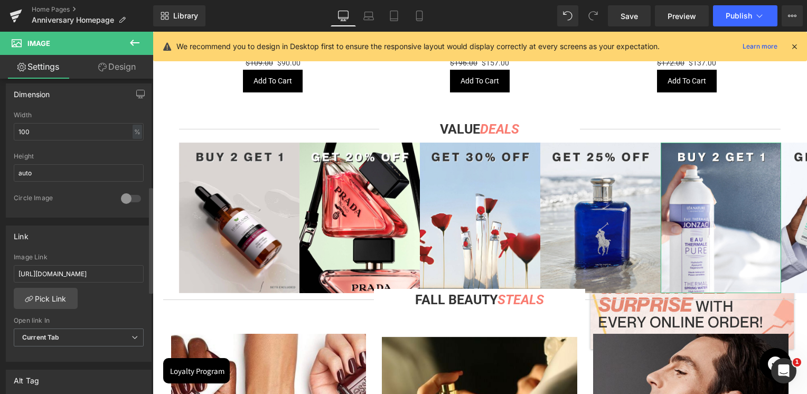
click at [73, 249] on div "Link https://skinsociety.me/collections/value-deals?page=1&tab=products&sort_by…" at bounding box center [79, 293] width 146 height 137
click at [73, 265] on input "https://skinsociety.me/collections/value-deals?page=1&tab=products&sort_by=disc…" at bounding box center [79, 273] width 130 height 17
click at [72, 271] on input "https://skinsociety.me/collections/value-deals?page=1&tab=products&sort_by=disc…" at bounding box center [79, 273] width 130 height 17
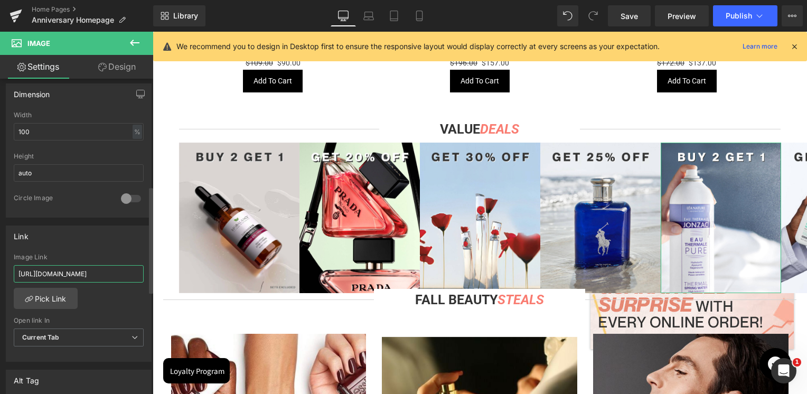
paste input "jonzac"
type input "https://skinsociety.me/collections/jonzac"
click at [88, 242] on div "Link" at bounding box center [78, 236] width 145 height 20
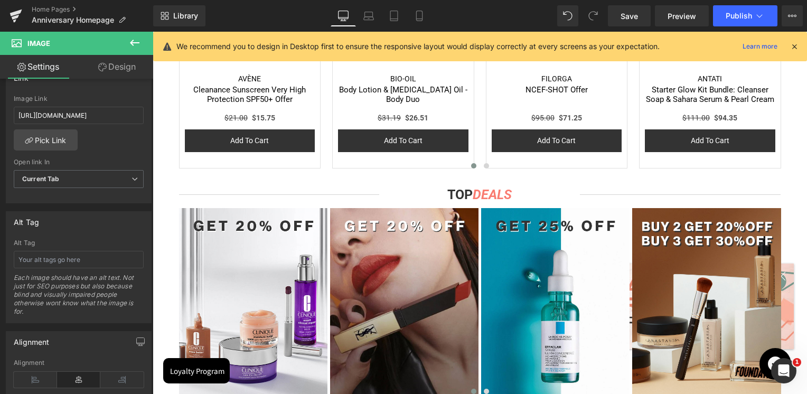
scroll to position [2311, 0]
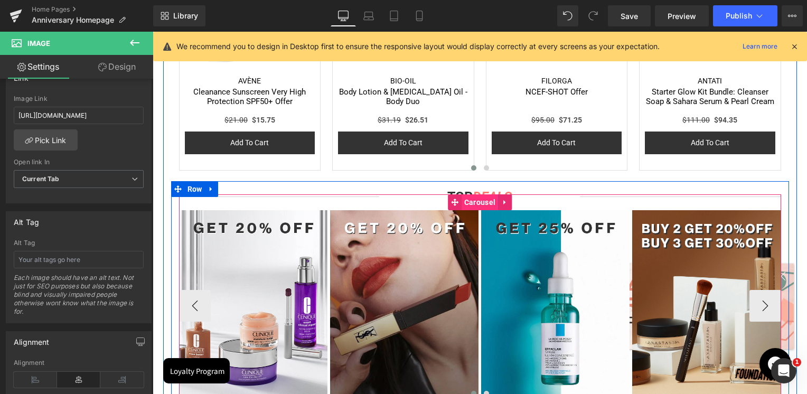
click at [474, 204] on span "Carousel" at bounding box center [480, 202] width 36 height 16
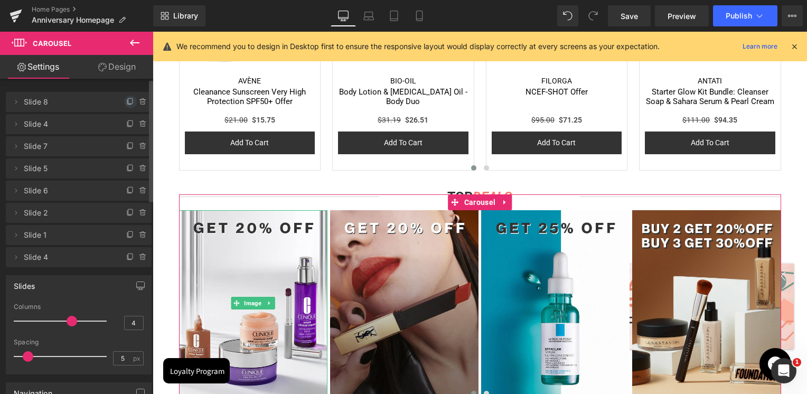
click at [126, 102] on icon at bounding box center [130, 102] width 8 height 8
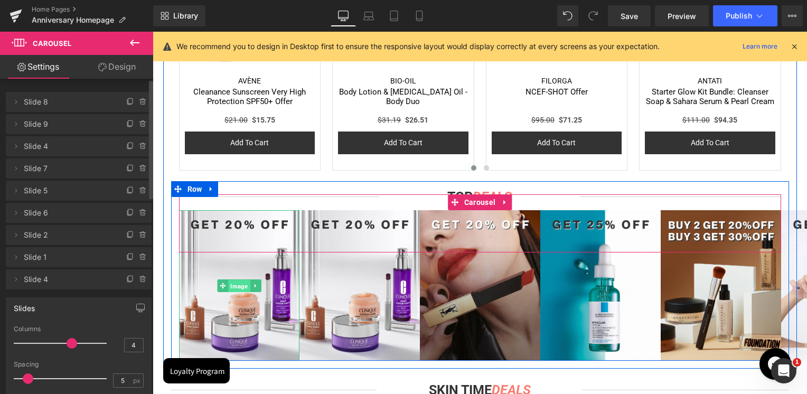
click at [239, 286] on span "Image" at bounding box center [239, 286] width 22 height 13
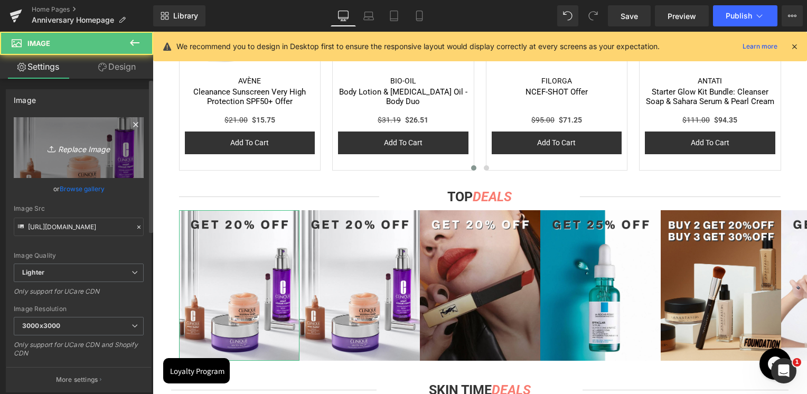
click at [71, 129] on link "Replace Image" at bounding box center [79, 147] width 130 height 61
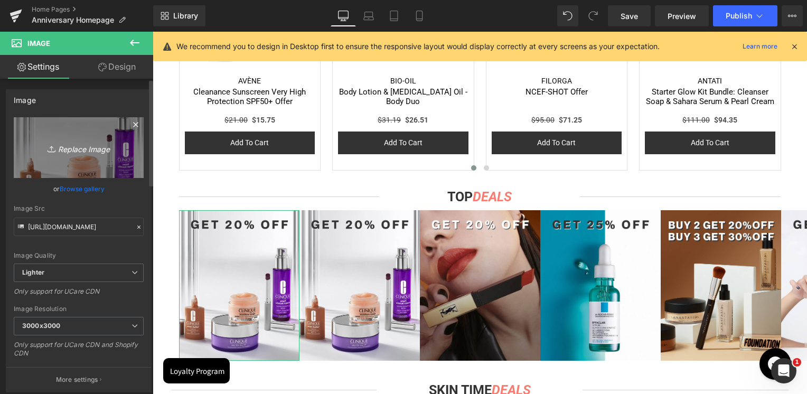
type input "C:\fakepath\Artboard 6.jpg"
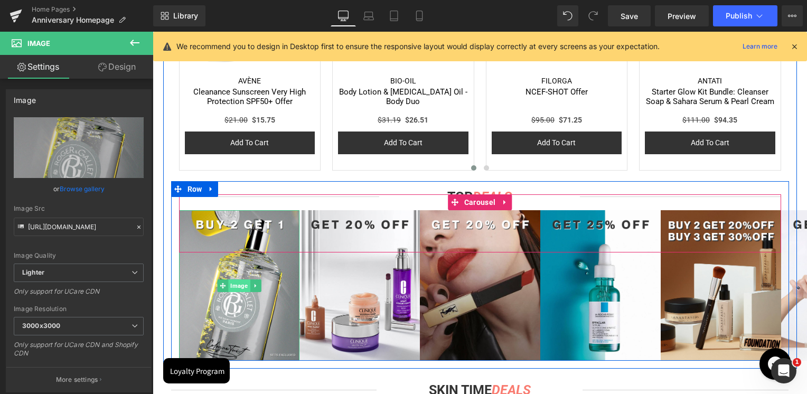
click at [233, 283] on span "Image" at bounding box center [239, 285] width 22 height 13
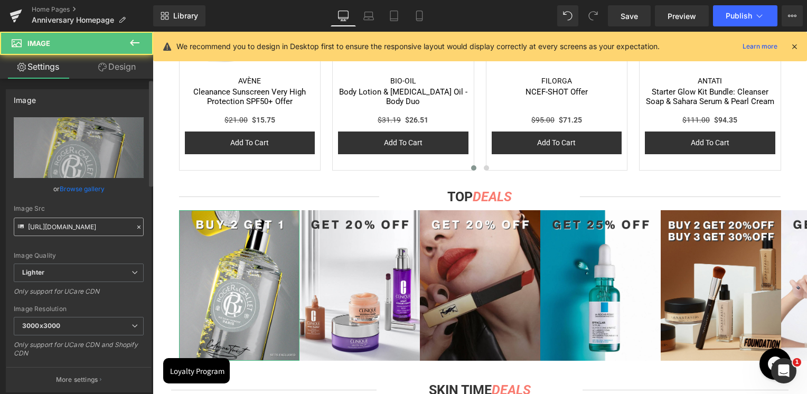
scroll to position [370, 0]
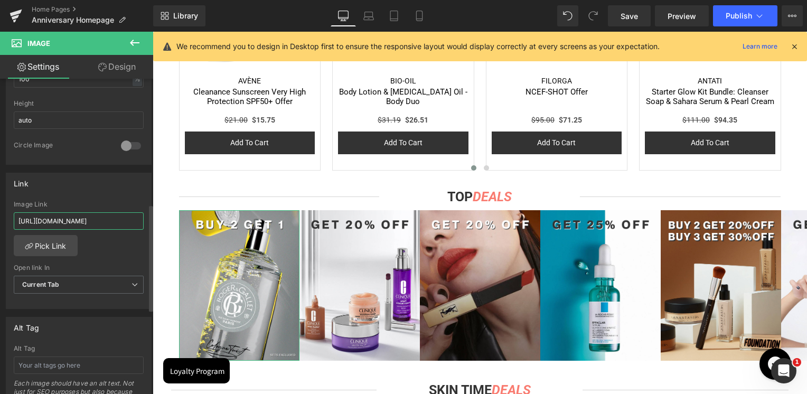
click at [89, 225] on input "[URL][DOMAIN_NAME]" at bounding box center [79, 220] width 130 height 17
paste input "roger-gallet"
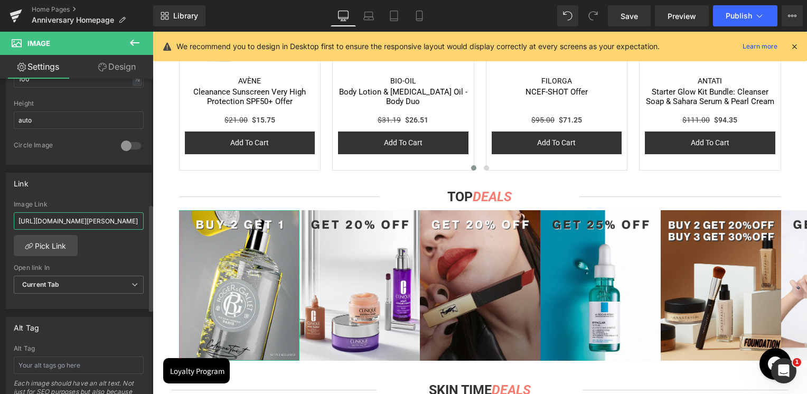
type input "https://skinsociety.me/collections/roger-gallet"
click at [102, 204] on div "Image Link" at bounding box center [79, 204] width 130 height 7
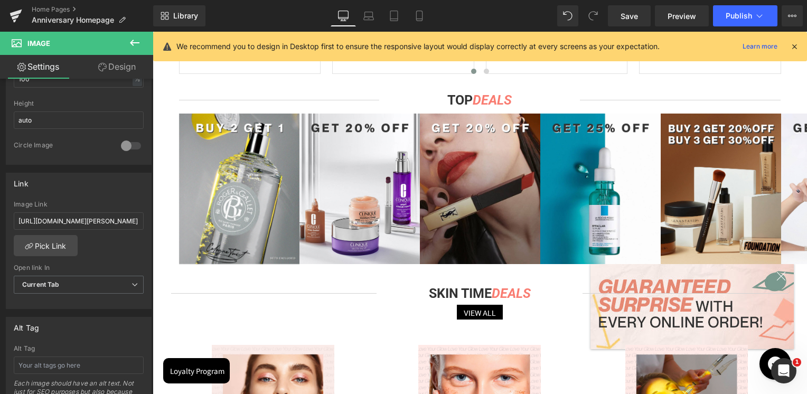
scroll to position [2311, 0]
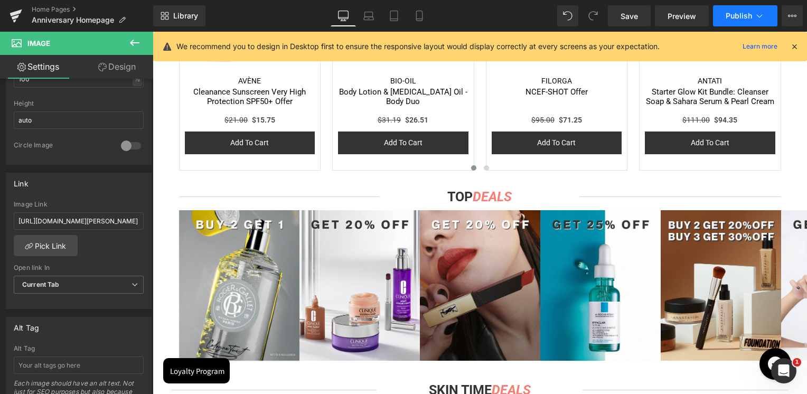
click at [741, 16] on span "Publish" at bounding box center [739, 16] width 26 height 8
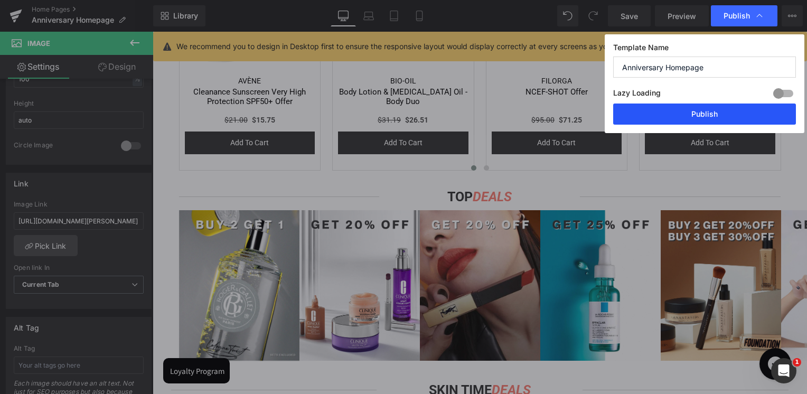
click at [727, 109] on button "Publish" at bounding box center [704, 114] width 183 height 21
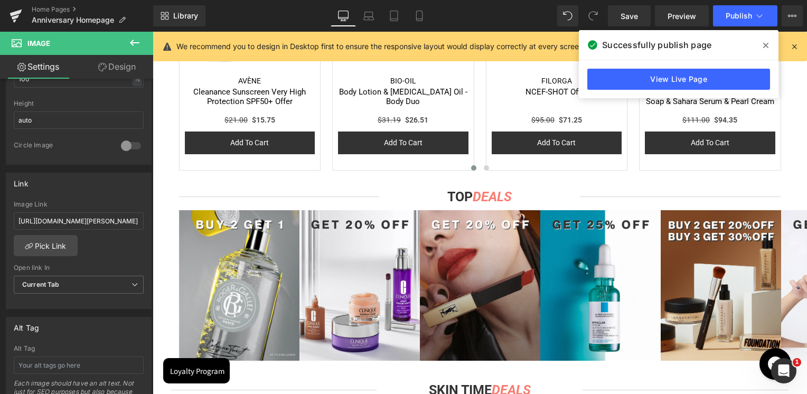
click at [765, 39] on span at bounding box center [765, 45] width 17 height 17
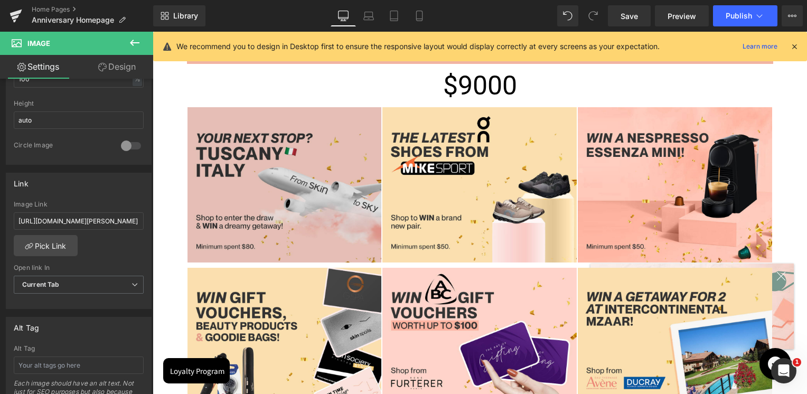
scroll to position [727, 0]
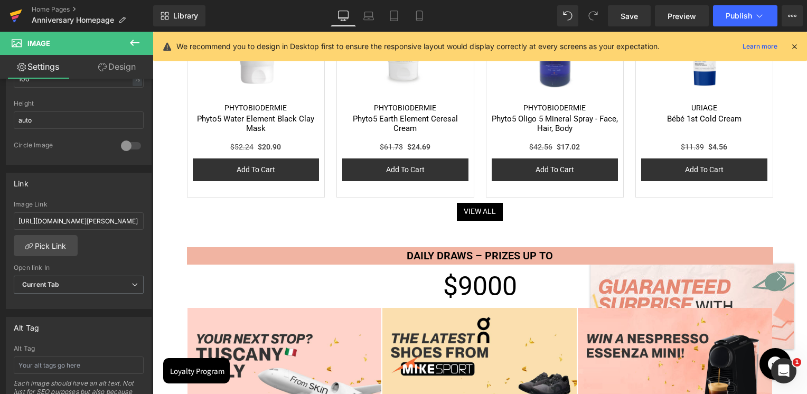
click at [10, 15] on icon at bounding box center [16, 16] width 13 height 26
